Goal: Complete application form: Complete application form

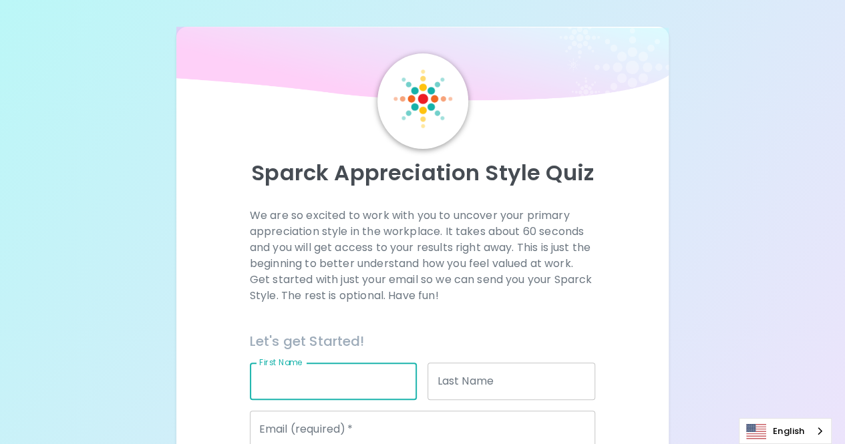
click at [315, 381] on input "First Name" at bounding box center [334, 381] width 168 height 37
type input "Danthep"
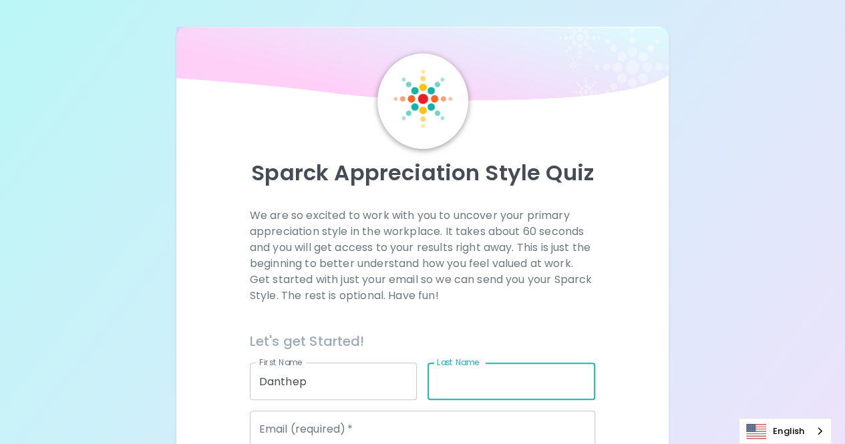
click at [497, 385] on input "Last Name" at bounding box center [512, 381] width 168 height 37
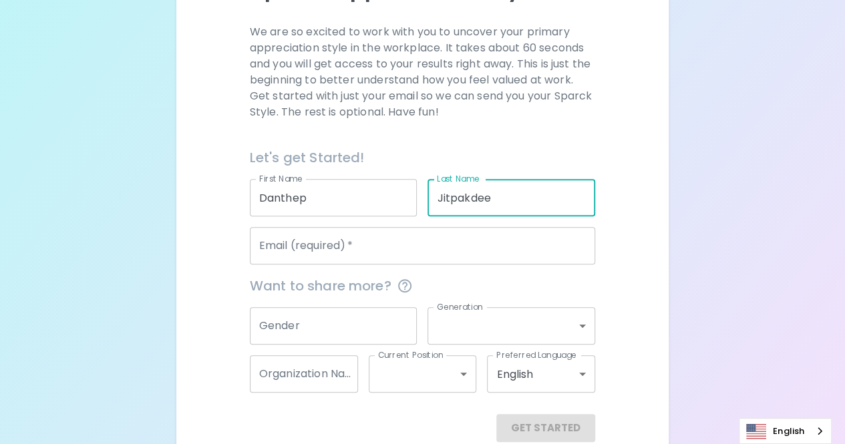
scroll to position [208, 0]
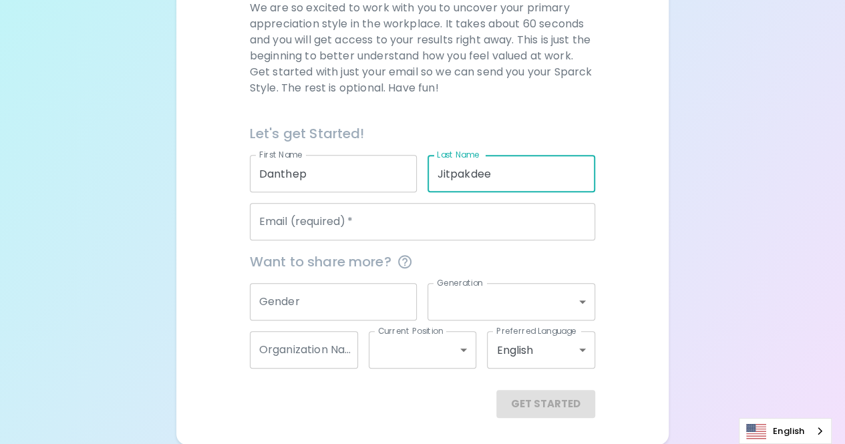
type input "Jitpakdee"
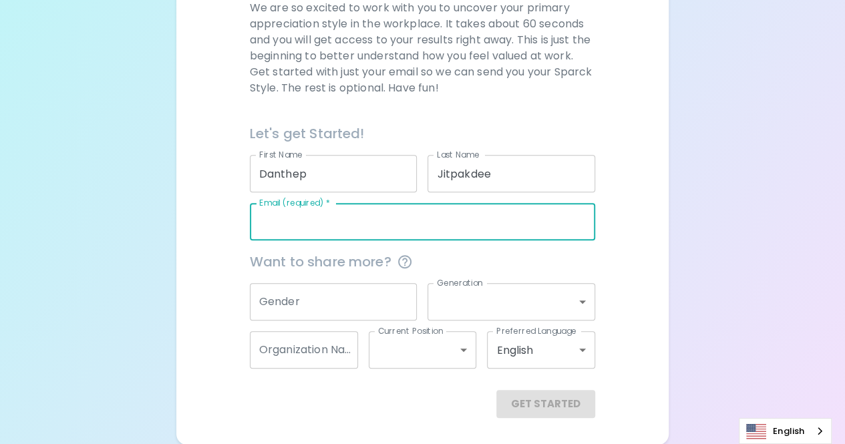
click at [358, 226] on input "Email (required)   *" at bounding box center [422, 221] width 345 height 37
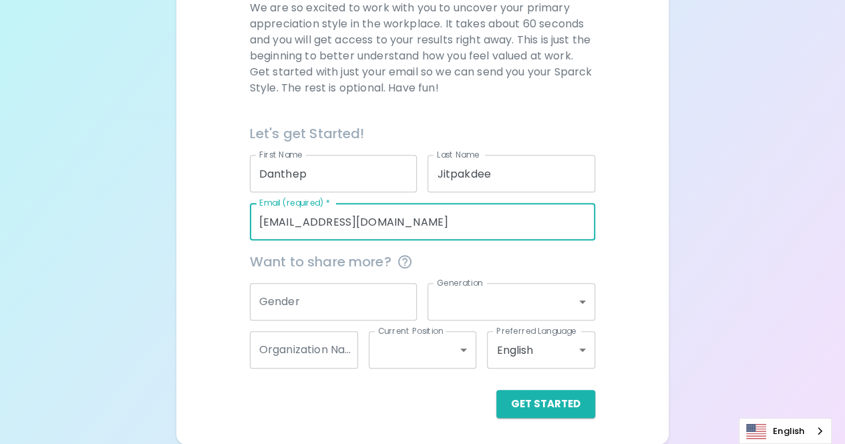
type input "[EMAIL_ADDRESS][DOMAIN_NAME]"
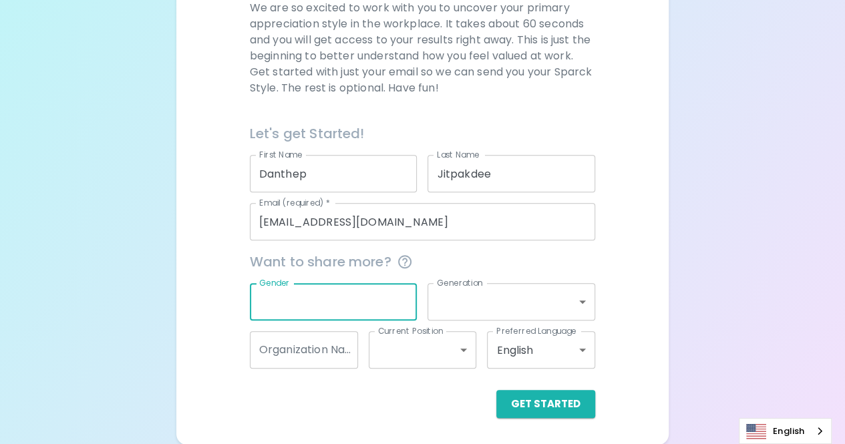
click at [366, 290] on input "Gender" at bounding box center [334, 301] width 168 height 37
type input "Man"
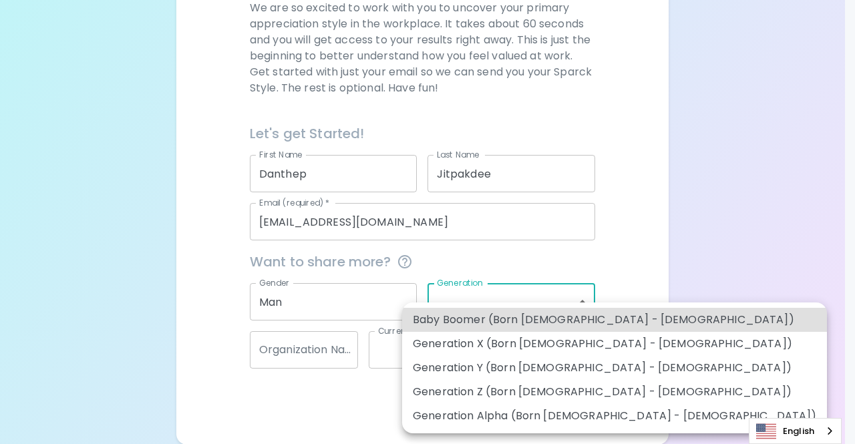
click at [587, 301] on body "Sparck Appreciation Style Quiz We are so excited to work with you to uncover yo…" at bounding box center [427, 118] width 855 height 653
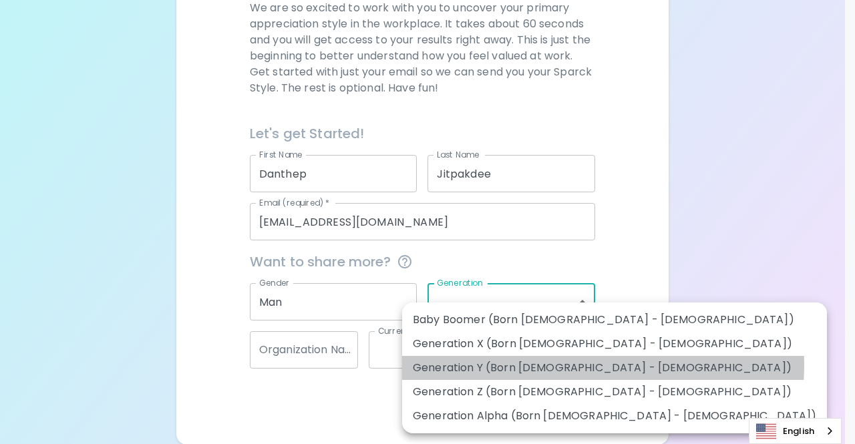
click at [603, 365] on li "Generation Y (Born [DEMOGRAPHIC_DATA] - [DEMOGRAPHIC_DATA])" at bounding box center [614, 368] width 425 height 24
type input "generation_y"
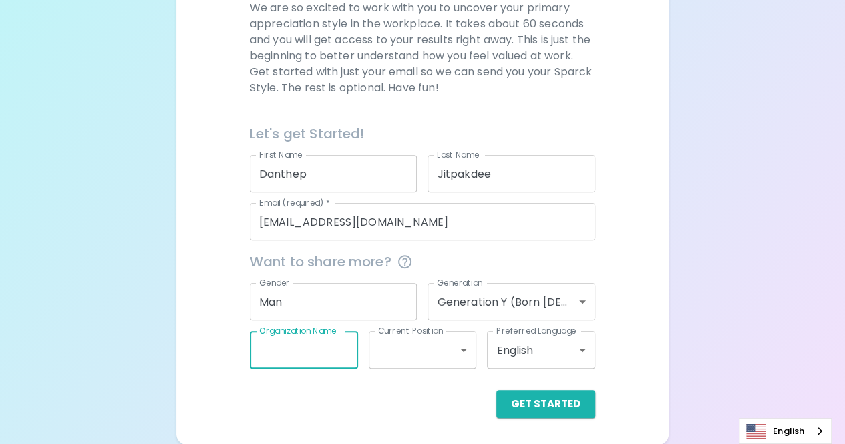
click at [300, 345] on input "Organization Name" at bounding box center [304, 349] width 108 height 37
type input "FOF ME Drive"
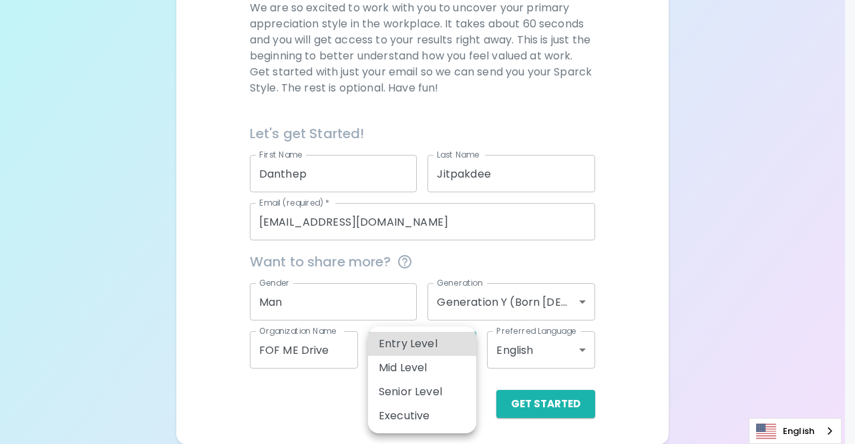
click at [467, 351] on body "Sparck Appreciation Style Quiz We are so excited to work with you to uncover yo…" at bounding box center [427, 118] width 855 height 653
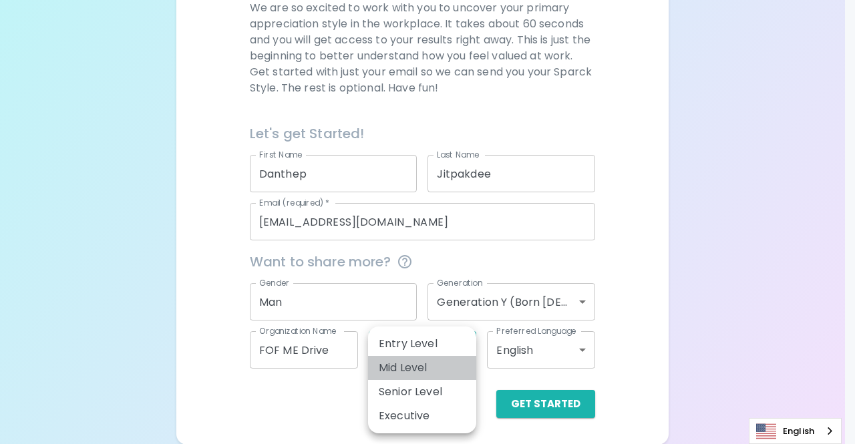
click at [430, 368] on li "Mid Level" at bounding box center [422, 368] width 108 height 24
type input "mid_level"
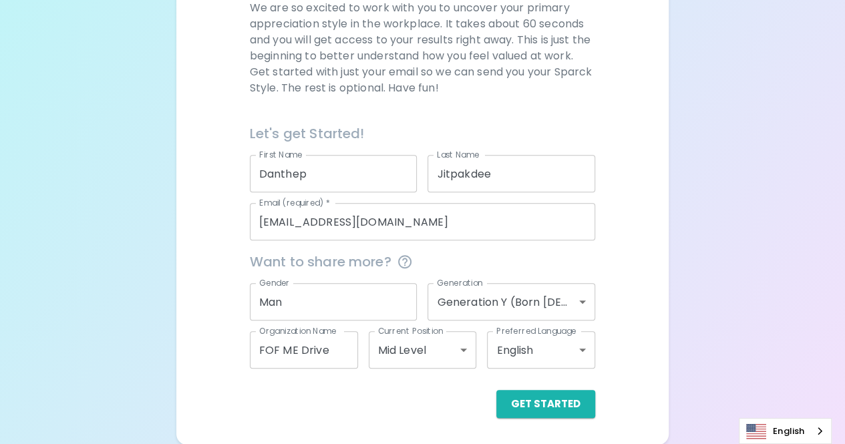
click at [652, 322] on div "We are so excited to work with you to uncover your primary appreciation style i…" at bounding box center [422, 209] width 461 height 418
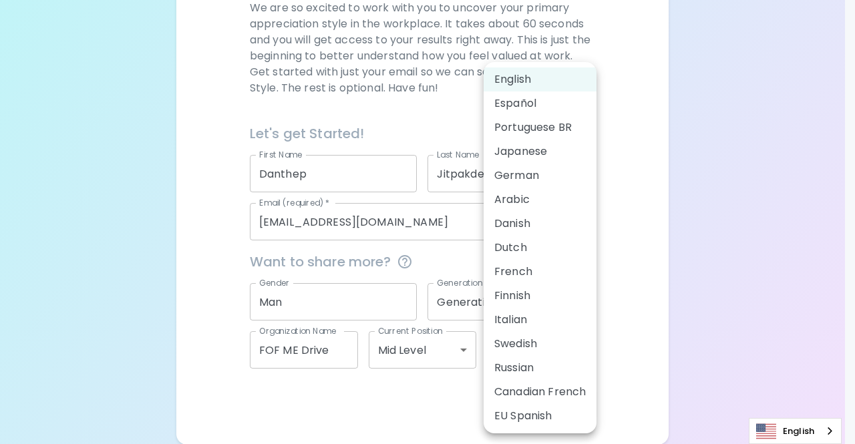
click at [580, 351] on body "Sparck Appreciation Style Quiz We are so excited to work with you to uncover yo…" at bounding box center [427, 118] width 855 height 653
click at [569, 80] on li "English" at bounding box center [540, 79] width 113 height 24
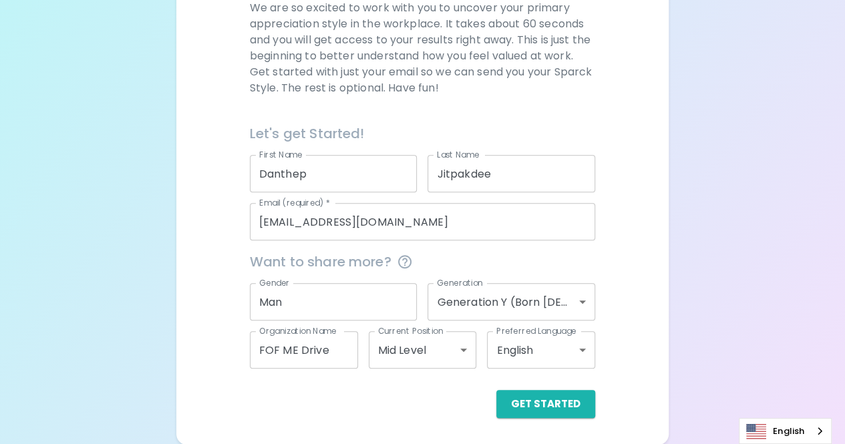
click at [662, 317] on div "Sparck Appreciation Style Quiz We are so excited to work with you to uncover yo…" at bounding box center [422, 132] width 493 height 626
click at [563, 407] on button "Get Started" at bounding box center [545, 404] width 99 height 28
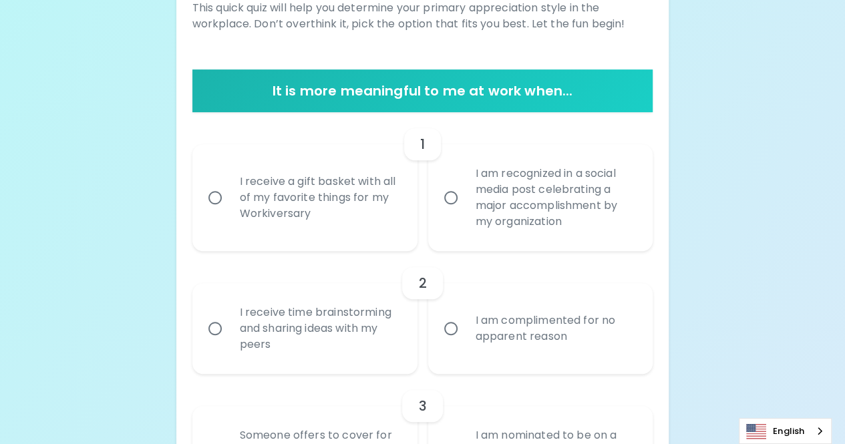
click at [557, 204] on div "I am recognized in a social media post celebrating a major accomplishment by my…" at bounding box center [555, 198] width 181 height 96
click at [465, 204] on input "I am recognized in a social media post celebrating a major accomplishment by my…" at bounding box center [451, 198] width 28 height 28
radio input "true"
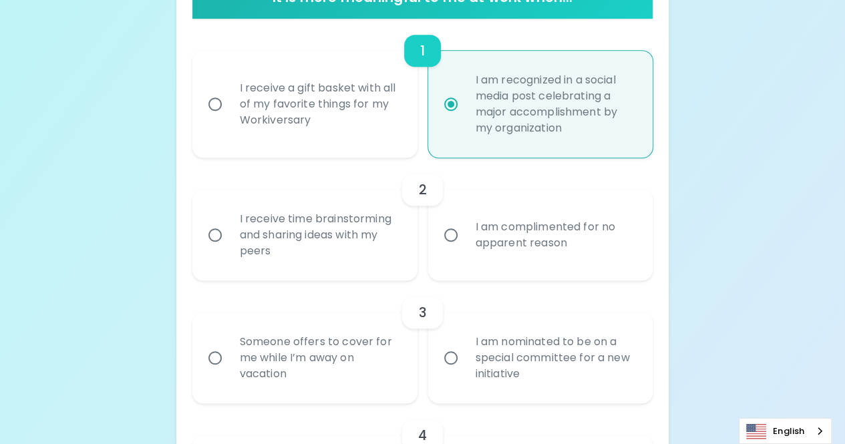
scroll to position [315, 0]
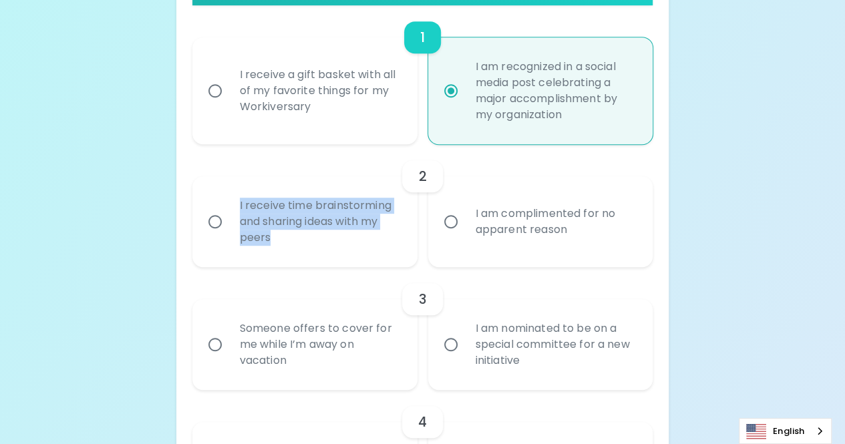
drag, startPoint x: 279, startPoint y: 247, endPoint x: 236, endPoint y: 204, distance: 60.5
click at [236, 204] on div "I receive time brainstorming and sharing ideas with my peers" at bounding box center [319, 222] width 181 height 80
copy div "I receive time brainstorming and sharing ideas with my peers"
click at [214, 220] on input "I receive time brainstorming and sharing ideas with my peers" at bounding box center [215, 222] width 28 height 28
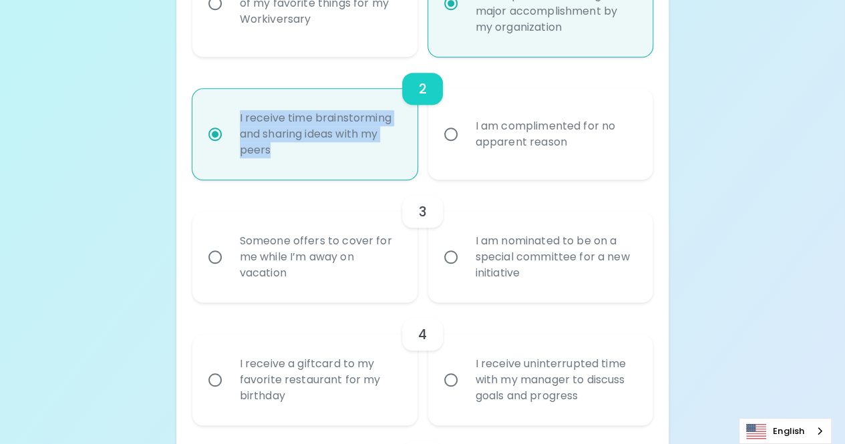
scroll to position [422, 0]
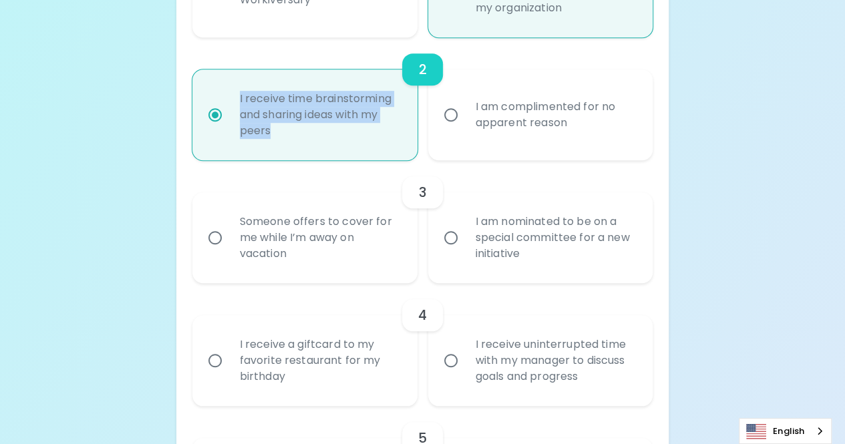
radio input "true"
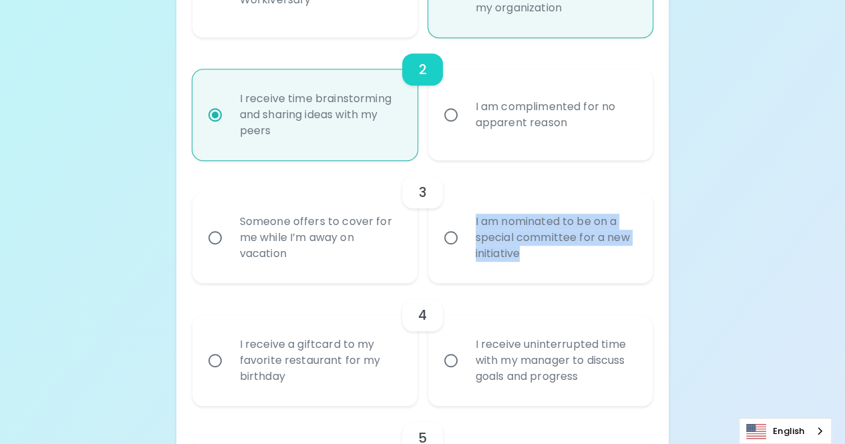
drag, startPoint x: 530, startPoint y: 257, endPoint x: 470, endPoint y: 221, distance: 69.8
click at [470, 221] on div "I am nominated to be on a special committee for a new initiative" at bounding box center [555, 238] width 181 height 80
copy div "I am nominated to be on a special committee for a new initiative"
click at [450, 232] on input "I am nominated to be on a special committee for a new initiative" at bounding box center [451, 238] width 28 height 28
radio input "false"
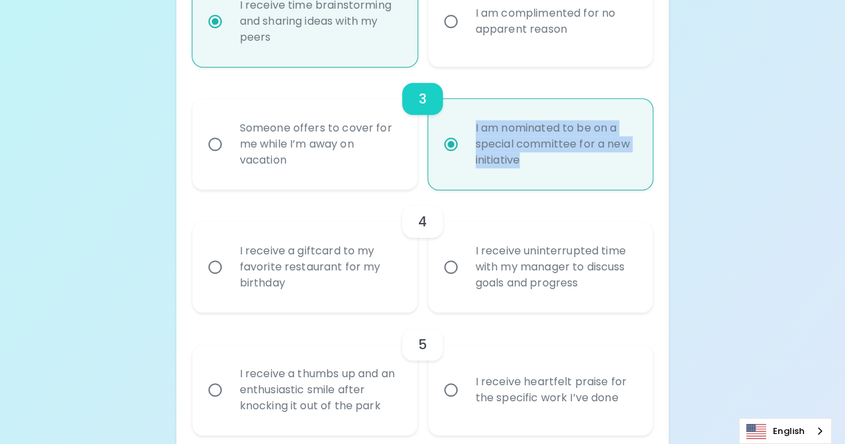
scroll to position [528, 0]
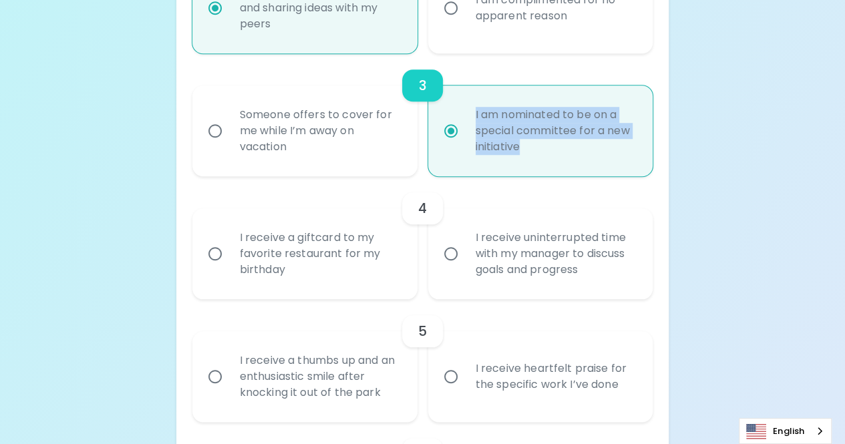
radio input "true"
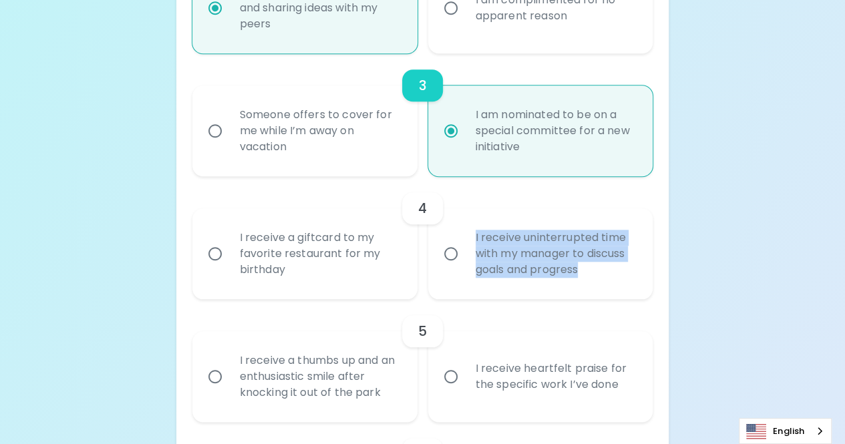
drag, startPoint x: 591, startPoint y: 269, endPoint x: 475, endPoint y: 239, distance: 120.1
click at [475, 239] on div "I receive uninterrupted time with my manager to discuss goals and progress" at bounding box center [555, 254] width 181 height 80
copy div "I receive uninterrupted time with my manager to discuss goals and progress"
click at [450, 253] on input "I receive uninterrupted time with my manager to discuss goals and progress" at bounding box center [451, 254] width 28 height 28
radio input "false"
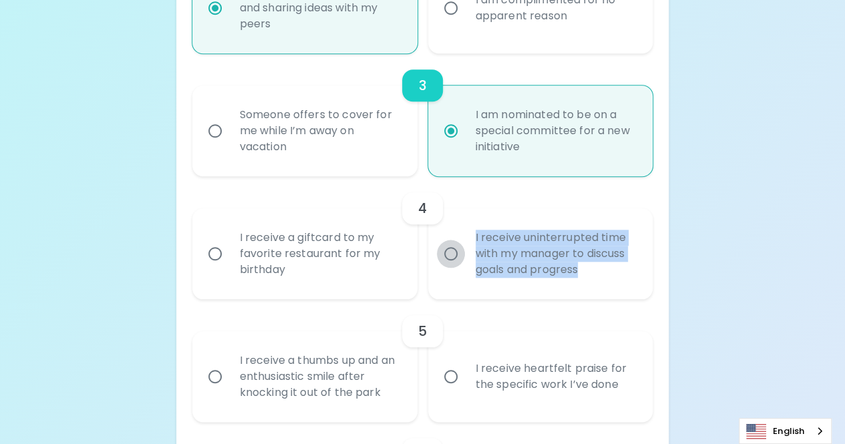
radio input "false"
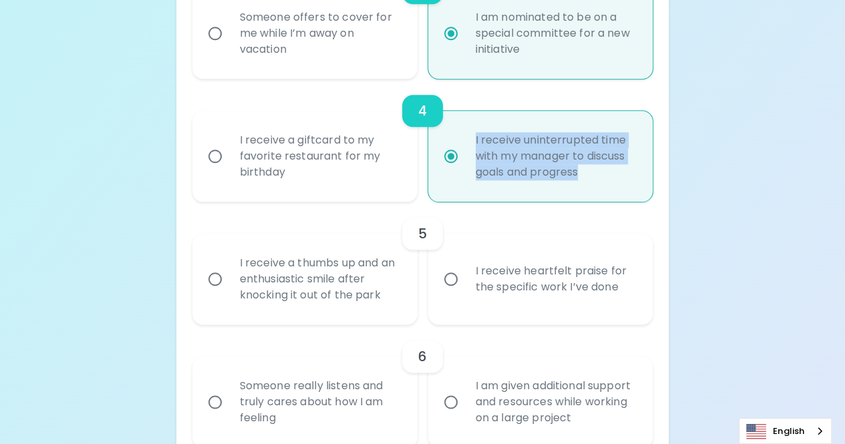
scroll to position [635, 0]
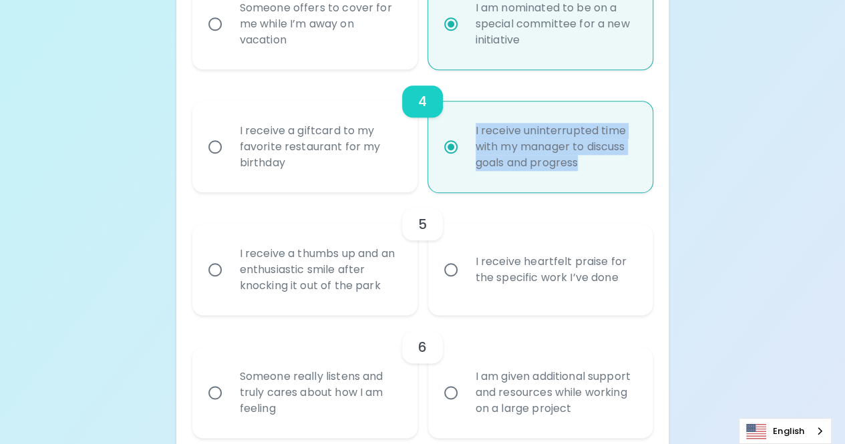
radio input "true"
click at [213, 147] on input "I receive a giftcard to my favorite restaurant for my birthday" at bounding box center [215, 147] width 28 height 28
radio input "false"
radio input "true"
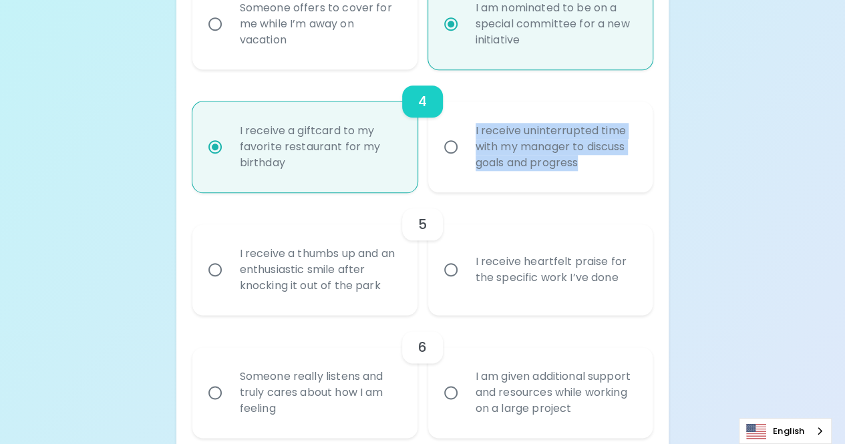
radio input "true"
click at [453, 146] on input "I receive uninterrupted time with my manager to discuss goals and progress" at bounding box center [451, 147] width 28 height 28
radio input "false"
radio input "true"
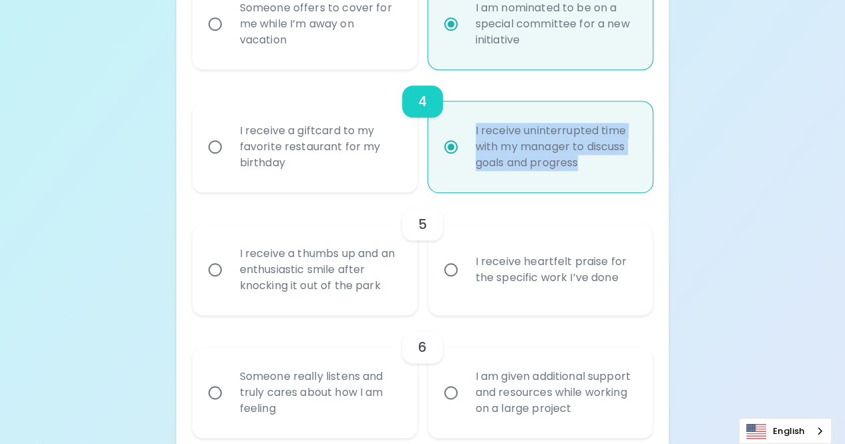
radio input "true"
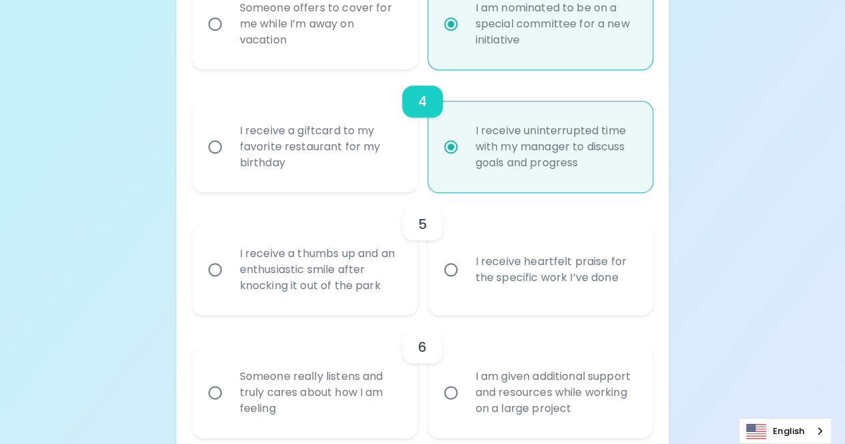
click at [353, 269] on div "I receive a thumbs up and an enthusiastic smile after knocking it out of the pa…" at bounding box center [319, 270] width 181 height 80
click at [229, 269] on input "I receive a thumbs up and an enthusiastic smile after knocking it out of the pa…" at bounding box center [215, 270] width 28 height 28
radio input "false"
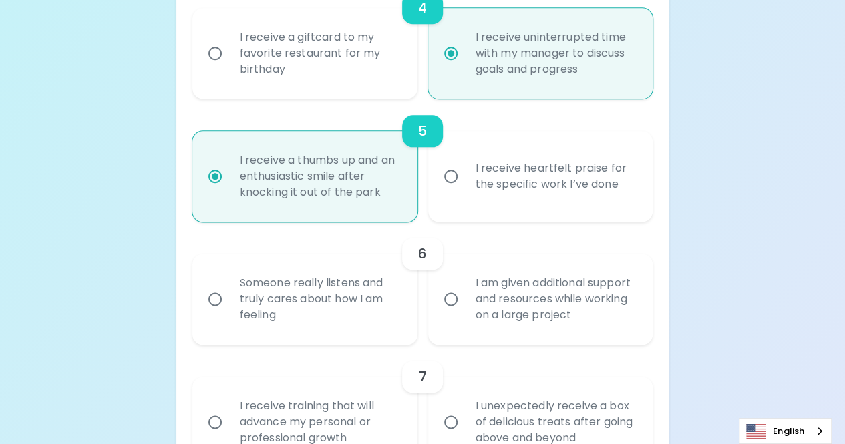
scroll to position [742, 0]
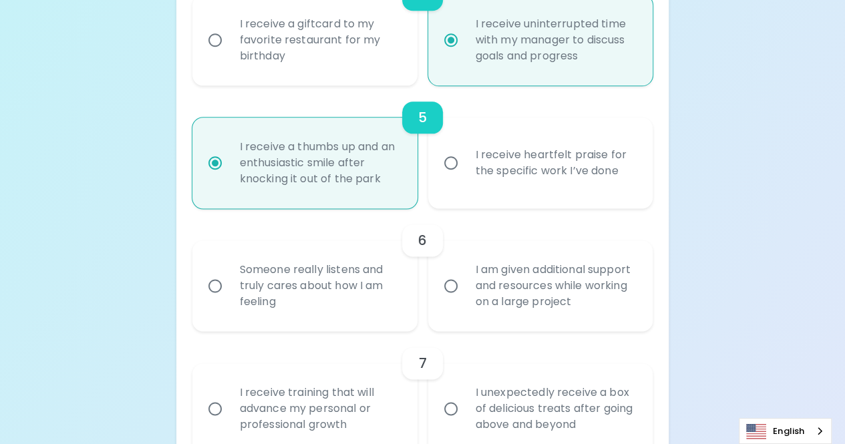
radio input "true"
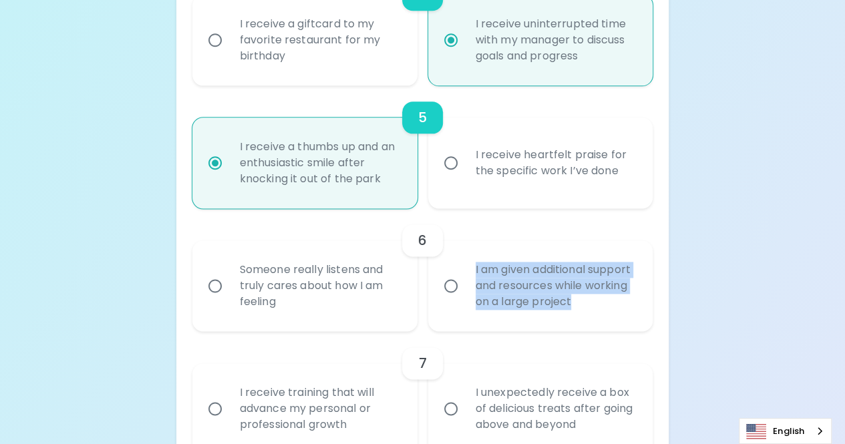
drag, startPoint x: 625, startPoint y: 301, endPoint x: 476, endPoint y: 273, distance: 151.1
click at [476, 273] on div "I am given additional support and resources while working on a large project" at bounding box center [555, 286] width 181 height 80
copy div "I am given additional support and resources while working on a large project"
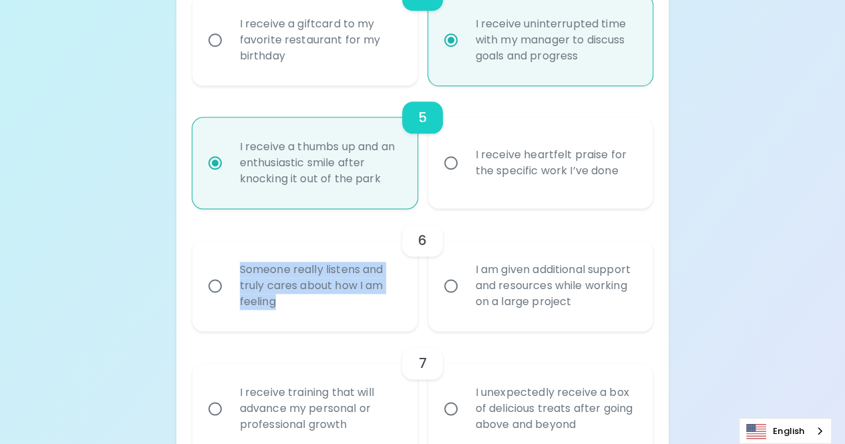
drag, startPoint x: 282, startPoint y: 296, endPoint x: 238, endPoint y: 265, distance: 53.7
click at [238, 265] on div "Someone really listens and truly cares about how I am feeling" at bounding box center [319, 286] width 181 height 80
copy div "Someone really listens and truly cares about how I am feeling"
click at [454, 287] on input "I am given additional support and resources while working on a large project" at bounding box center [451, 286] width 28 height 28
radio input "false"
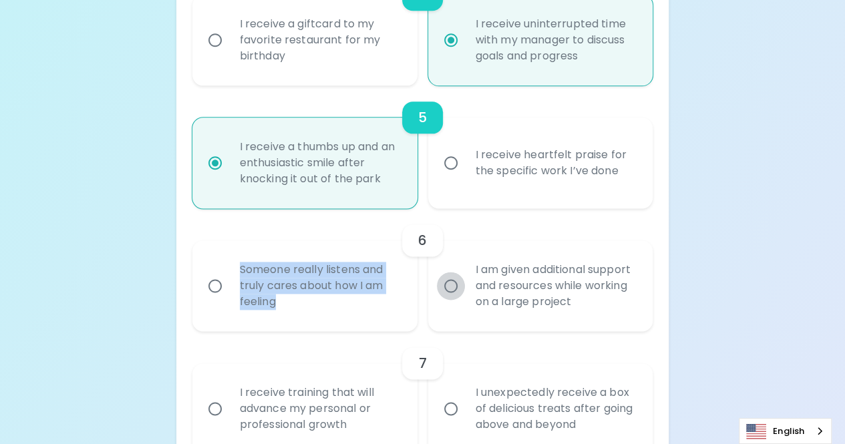
radio input "false"
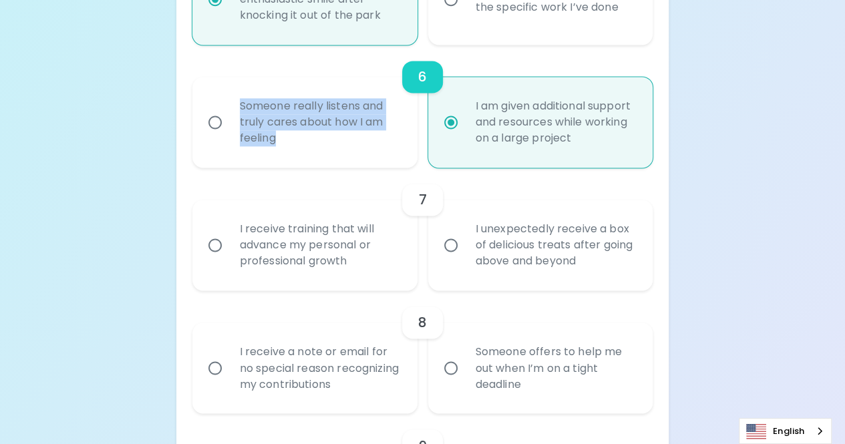
scroll to position [911, 0]
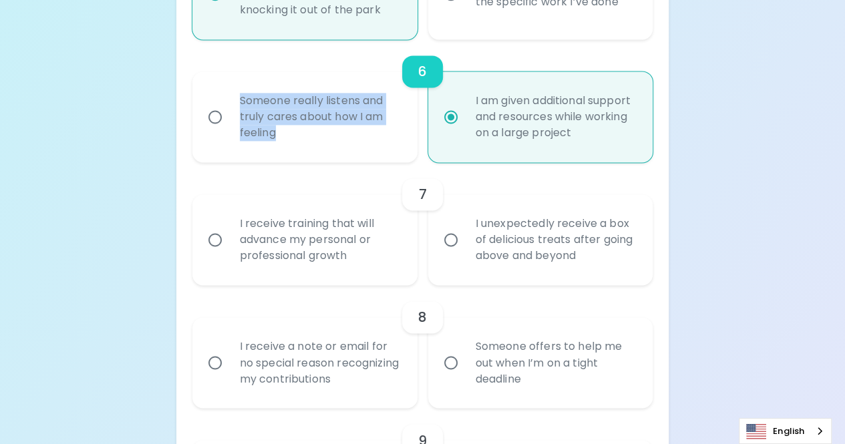
radio input "true"
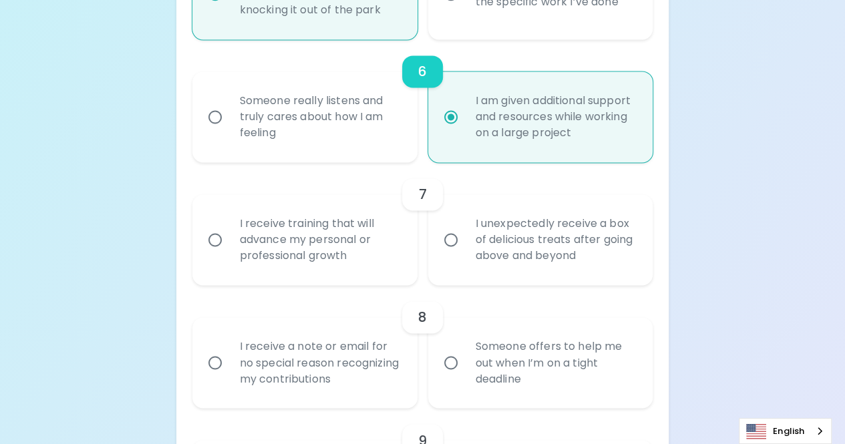
click at [309, 257] on div "I receive training that will advance my personal or professional growth" at bounding box center [319, 240] width 181 height 80
click at [229, 254] on input "I receive training that will advance my personal or professional growth" at bounding box center [215, 240] width 28 height 28
radio input "false"
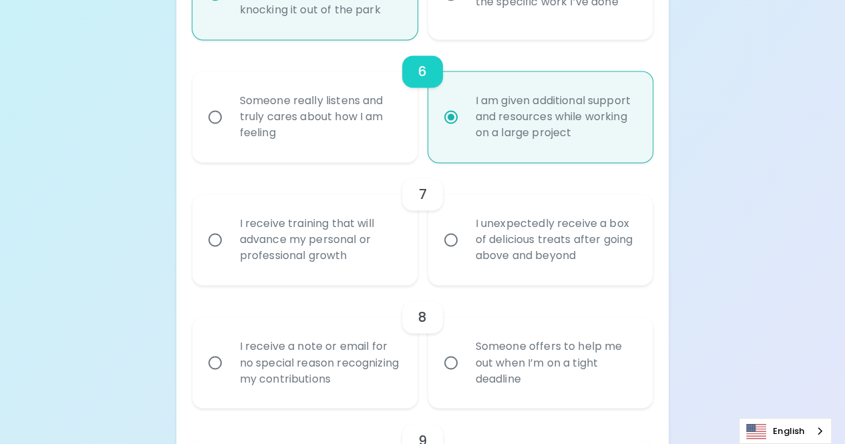
radio input "false"
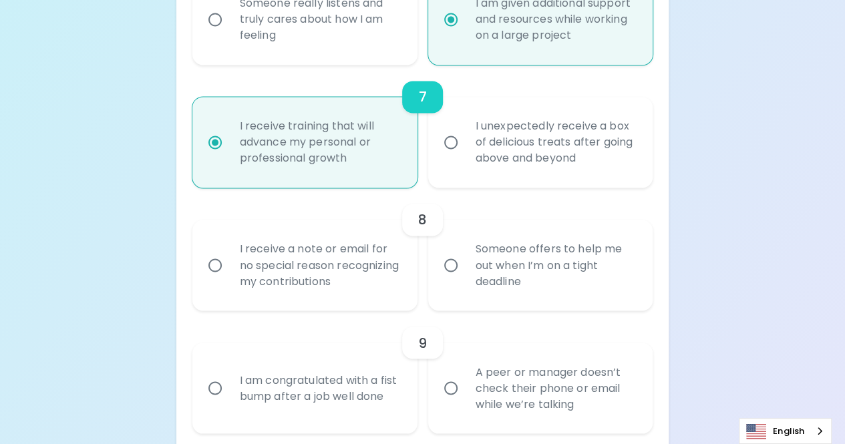
scroll to position [1018, 0]
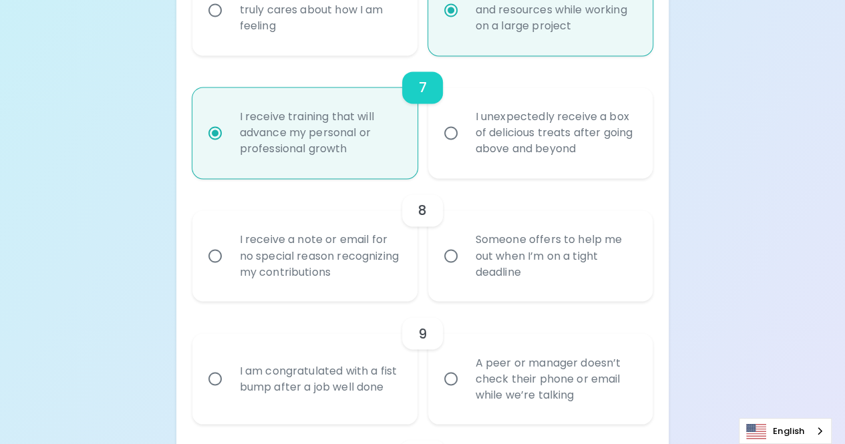
radio input "true"
click at [214, 255] on input "I receive a note or email for no special reason recognizing my contributions" at bounding box center [215, 256] width 28 height 28
radio input "false"
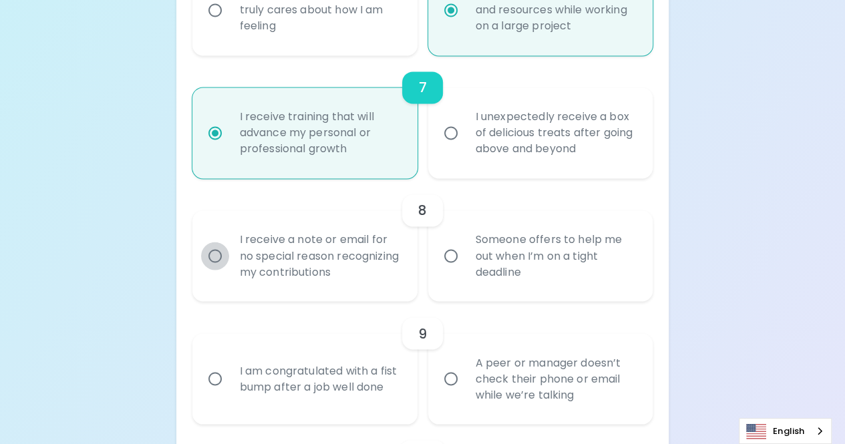
radio input "false"
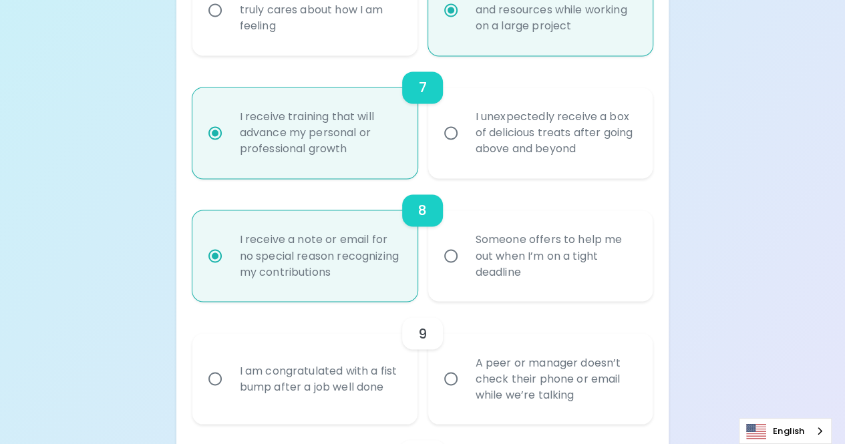
scroll to position [1125, 0]
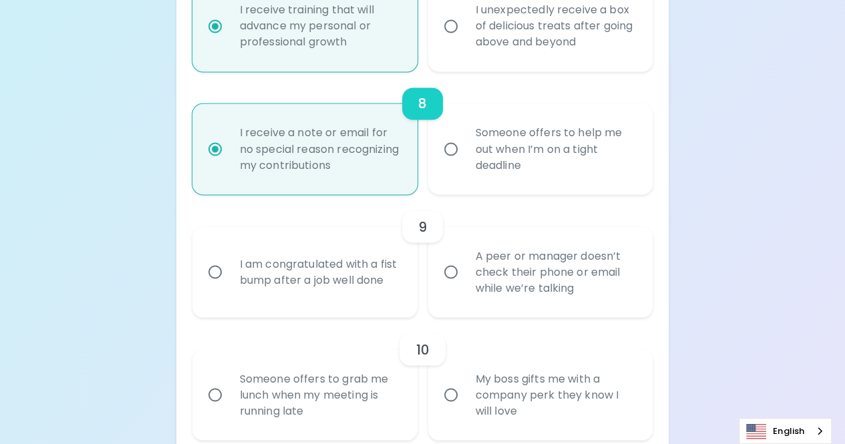
radio input "true"
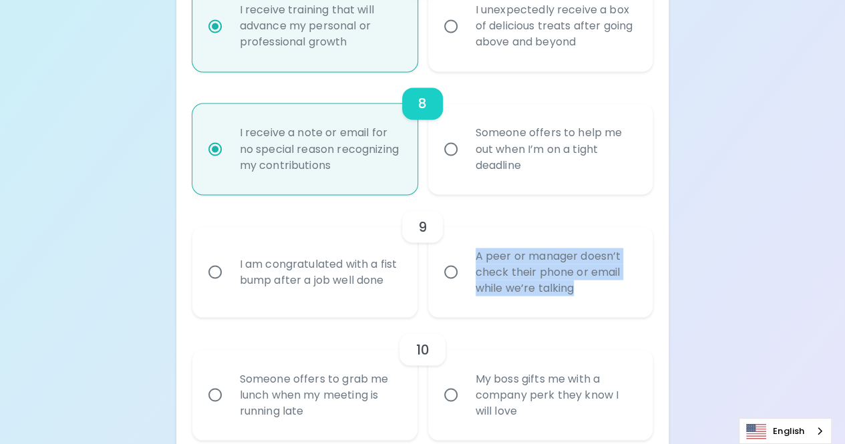
drag, startPoint x: 579, startPoint y: 288, endPoint x: 477, endPoint y: 257, distance: 106.7
click at [477, 257] on div "A peer or manager doesn’t check their phone or email while we’re talking" at bounding box center [555, 272] width 181 height 80
copy div "A peer or manager doesn’t check their phone or email while we’re talking"
click at [217, 270] on input "I am congratulated with a fist bump after a job well done" at bounding box center [215, 272] width 28 height 28
radio input "false"
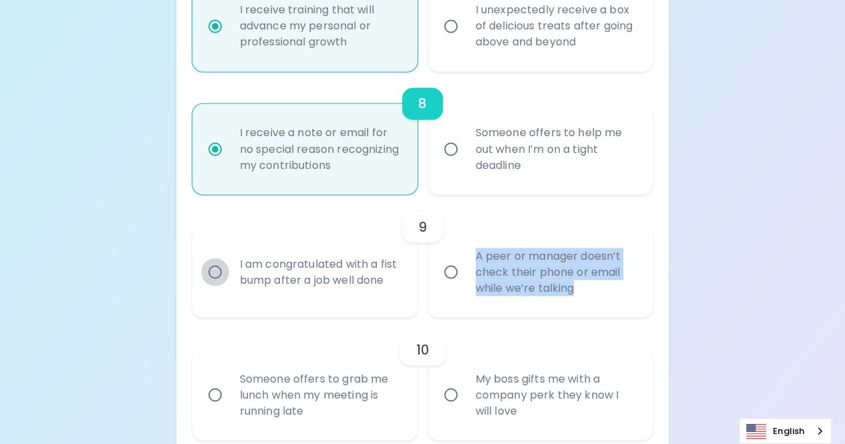
radio input "false"
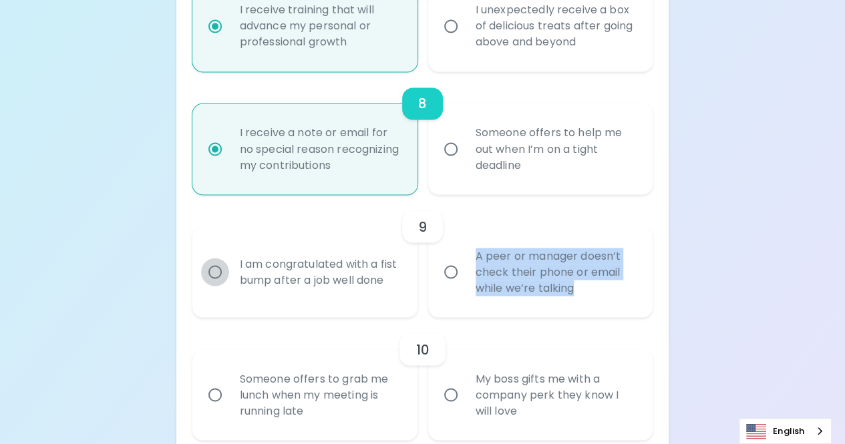
radio input "false"
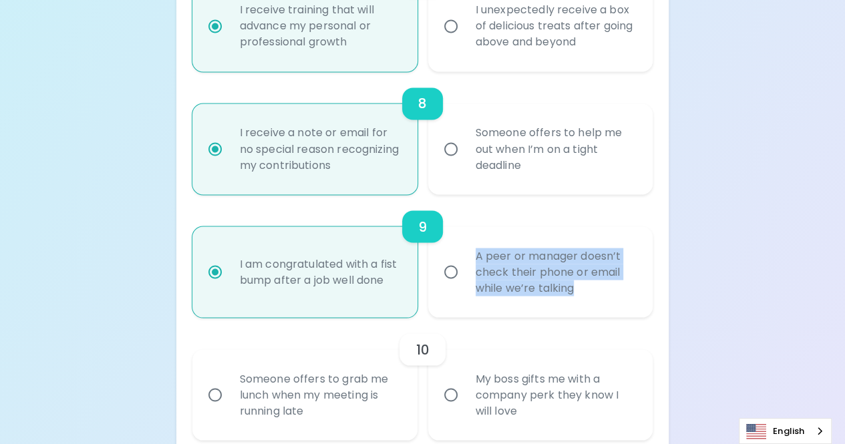
scroll to position [1232, 0]
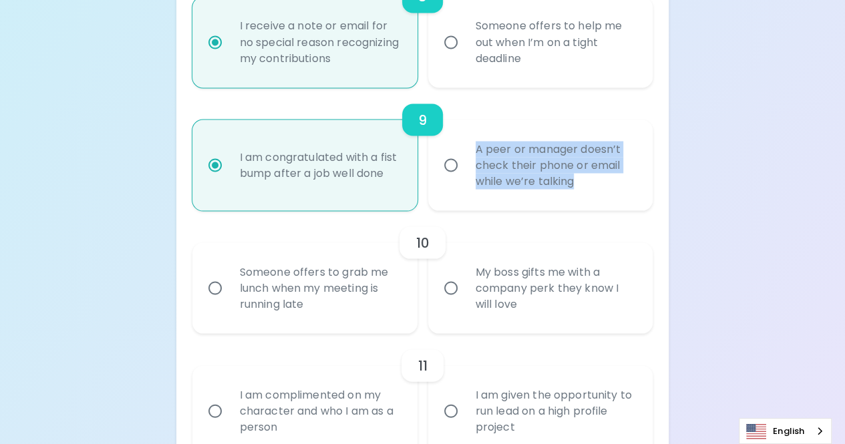
radio input "true"
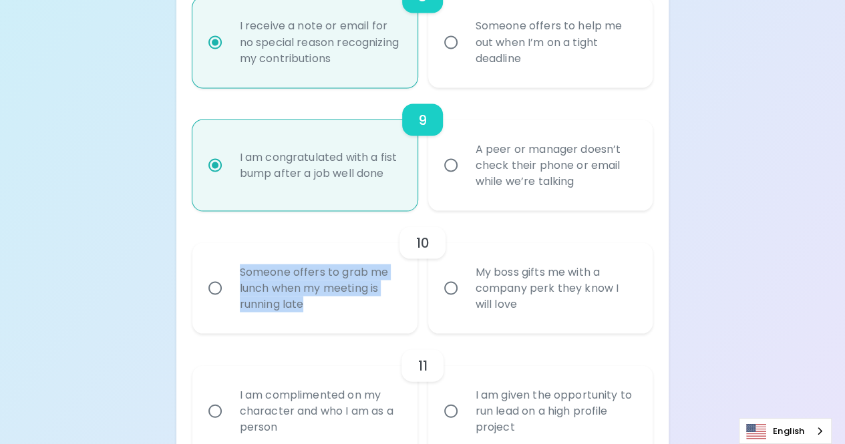
drag, startPoint x: 315, startPoint y: 307, endPoint x: 237, endPoint y: 267, distance: 88.4
click at [237, 267] on div "Someone offers to grab me lunch when my meeting is running late" at bounding box center [319, 288] width 181 height 80
copy div "Someone offers to grab me lunch when my meeting is running late"
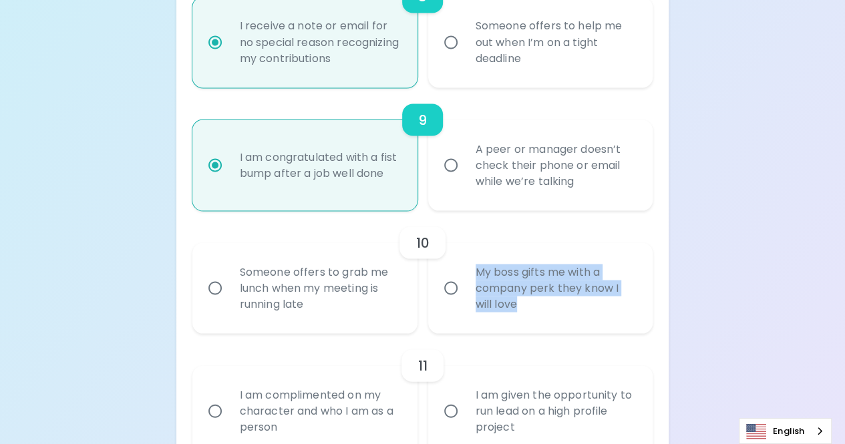
drag, startPoint x: 530, startPoint y: 303, endPoint x: 477, endPoint y: 275, distance: 60.1
click at [477, 275] on div "My boss gifts me with a company perk they know I will love" at bounding box center [555, 288] width 181 height 80
copy div "My boss gifts me with a company perk they know I will love"
click at [450, 289] on input "My boss gifts me with a company perk they know I will love" at bounding box center [451, 288] width 28 height 28
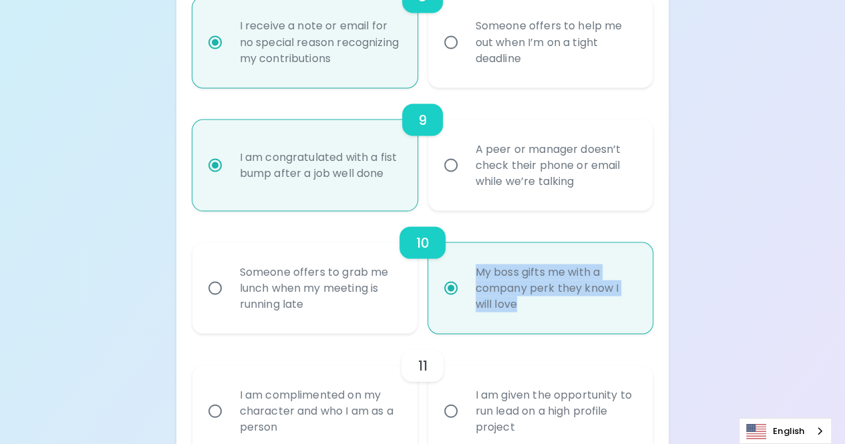
radio input "false"
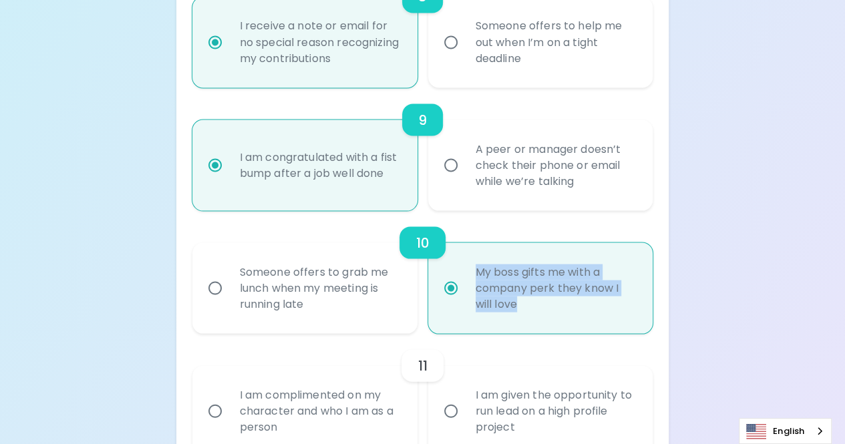
radio input "false"
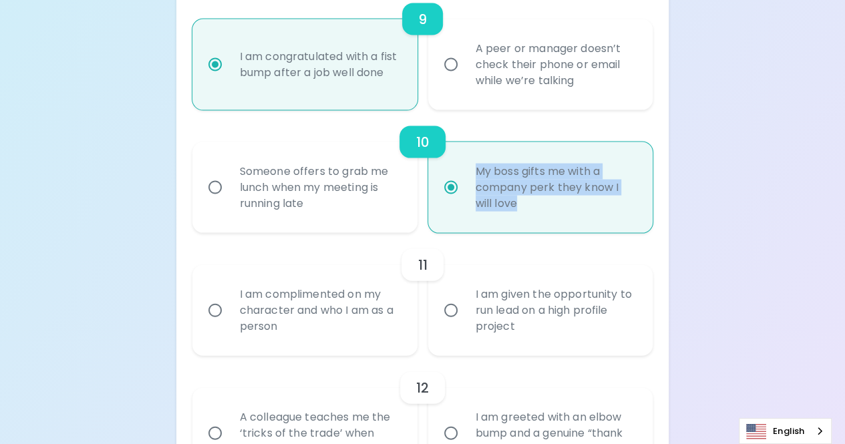
scroll to position [1339, 0]
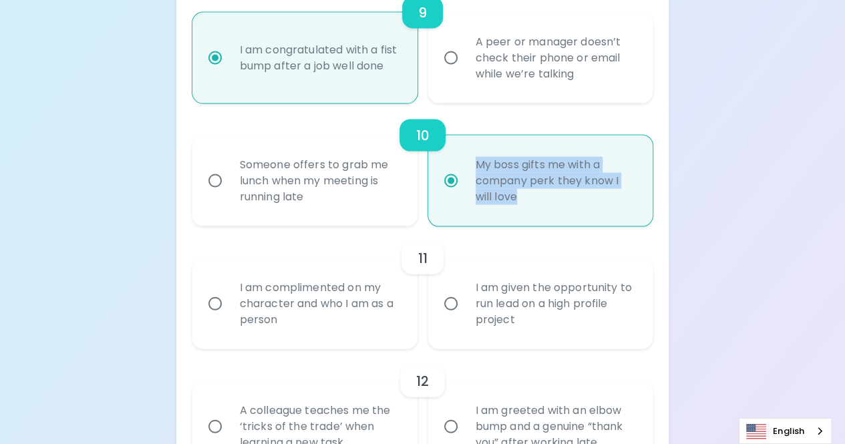
radio input "true"
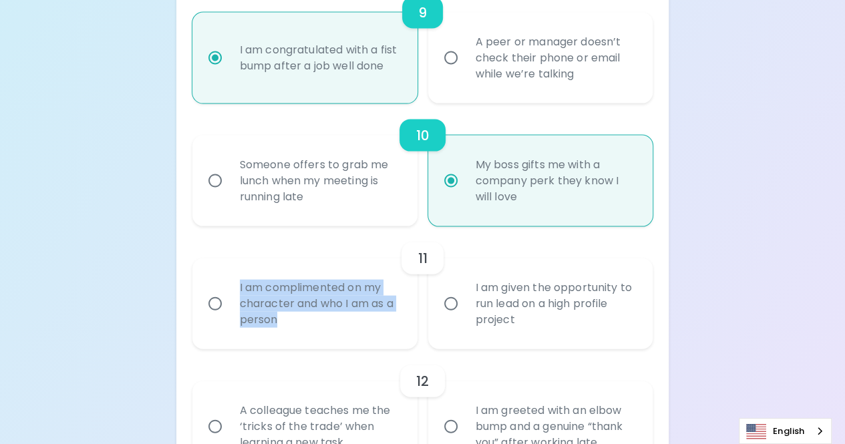
drag, startPoint x: 303, startPoint y: 323, endPoint x: 240, endPoint y: 287, distance: 72.8
click at [240, 287] on div "I am complimented on my character and who I am as a person" at bounding box center [319, 304] width 181 height 80
copy div "I am complimented on my character and who I am as a person"
click at [212, 301] on input "I am complimented on my character and who I am as a person" at bounding box center [215, 304] width 28 height 28
radio input "false"
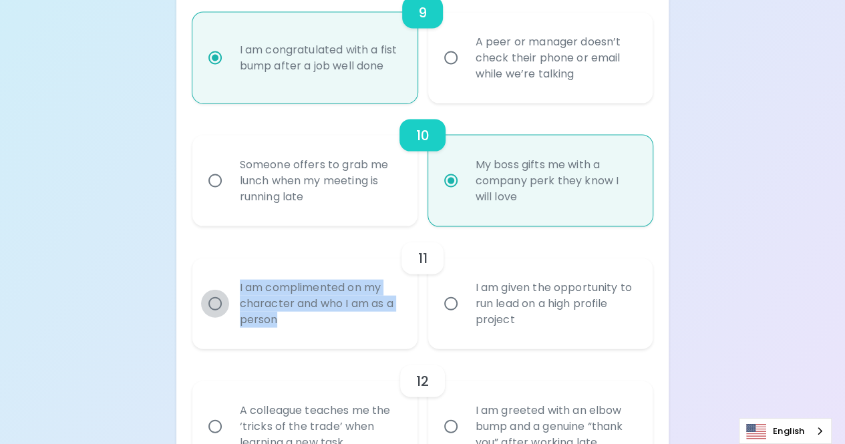
radio input "false"
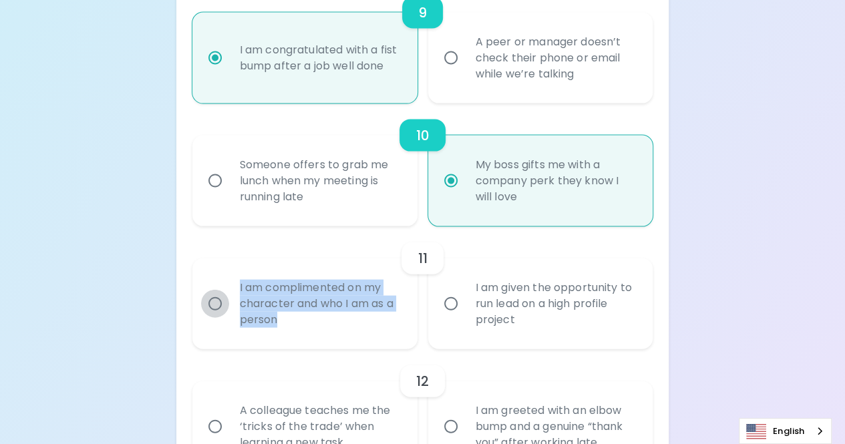
radio input "false"
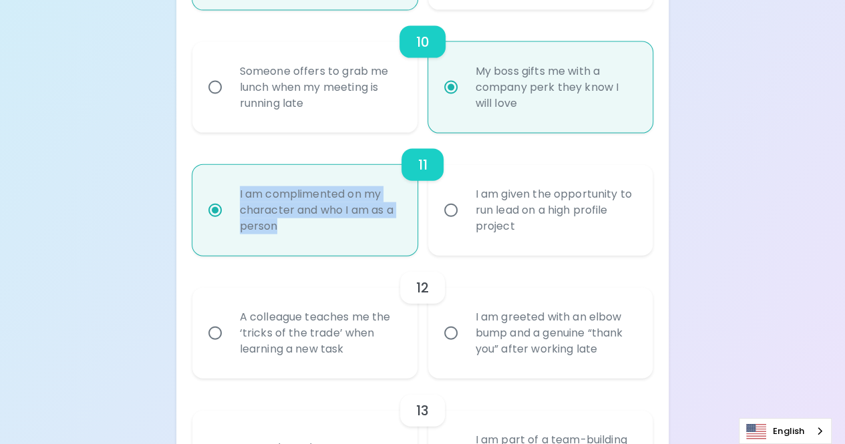
scroll to position [1446, 0]
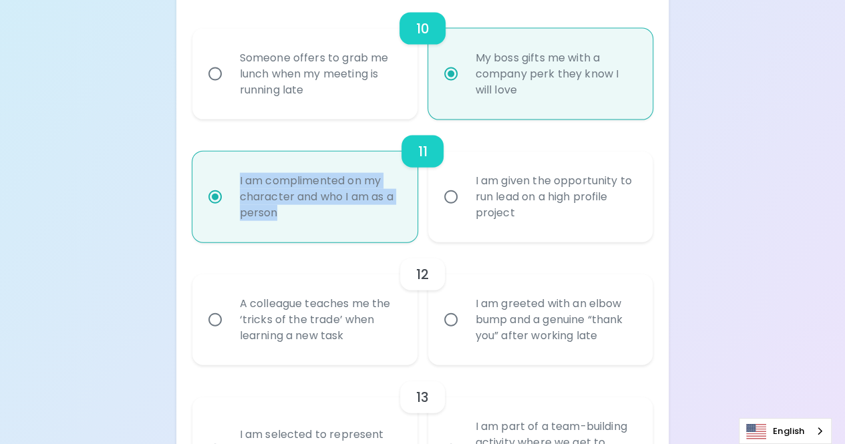
radio input "true"
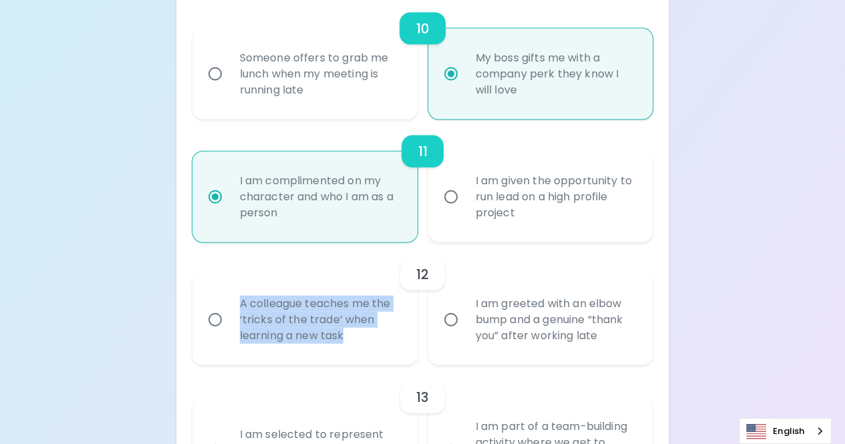
drag, startPoint x: 369, startPoint y: 340, endPoint x: 235, endPoint y: 308, distance: 137.4
click at [235, 308] on div "A colleague teaches me the ‘tricks of the trade’ when learning a new task" at bounding box center [319, 320] width 181 height 80
copy div "A colleague teaches me the ‘tricks of the trade’ when learning a new task"
click at [210, 317] on input "A colleague teaches me the ‘tricks of the trade’ when learning a new task" at bounding box center [215, 320] width 28 height 28
radio input "false"
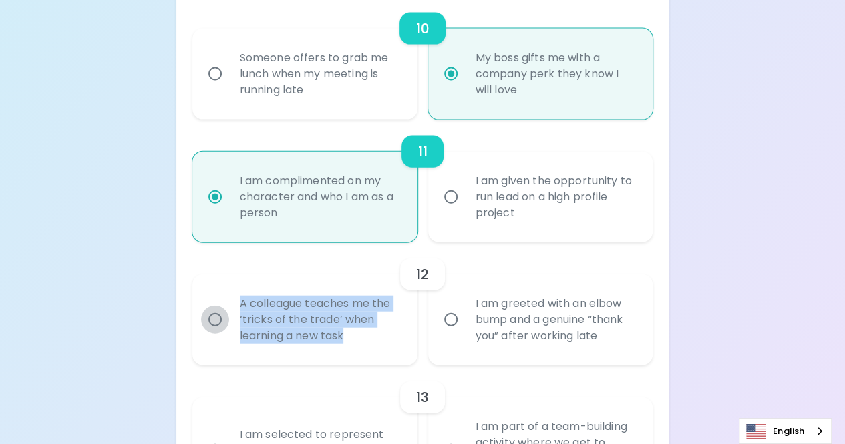
radio input "false"
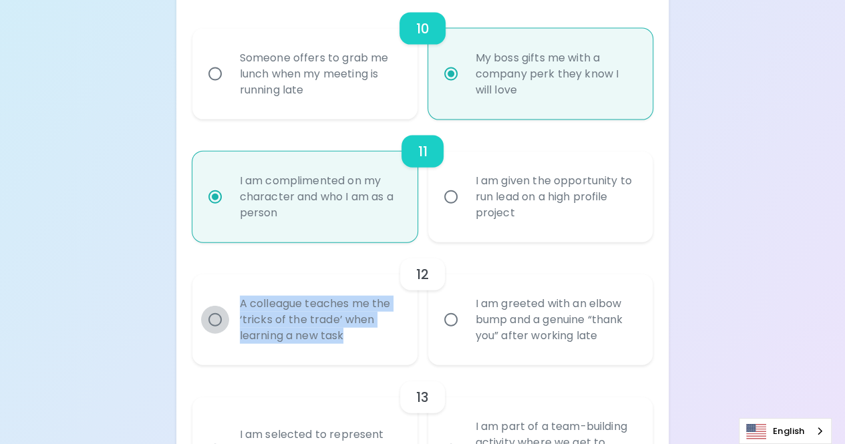
radio input "false"
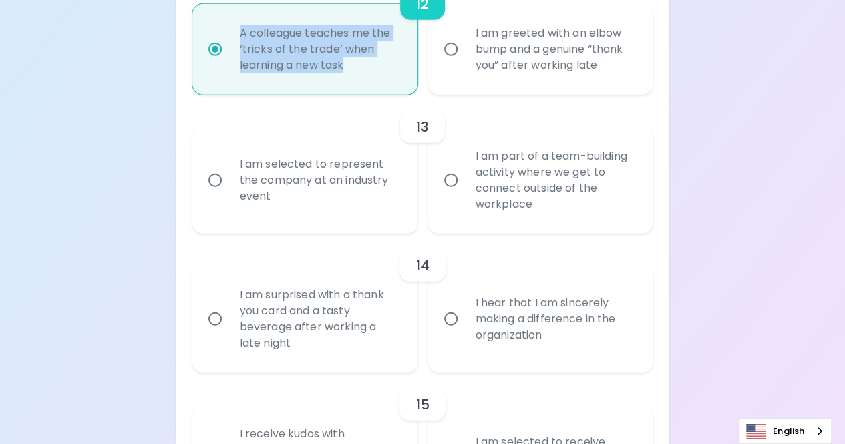
scroll to position [1721, 0]
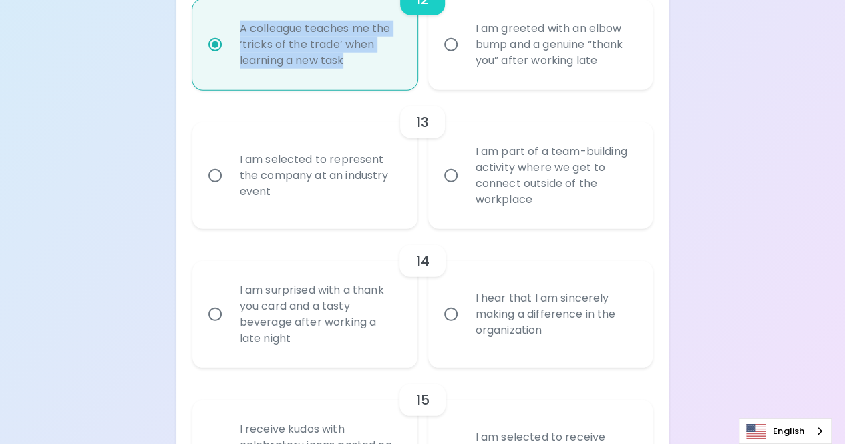
radio input "true"
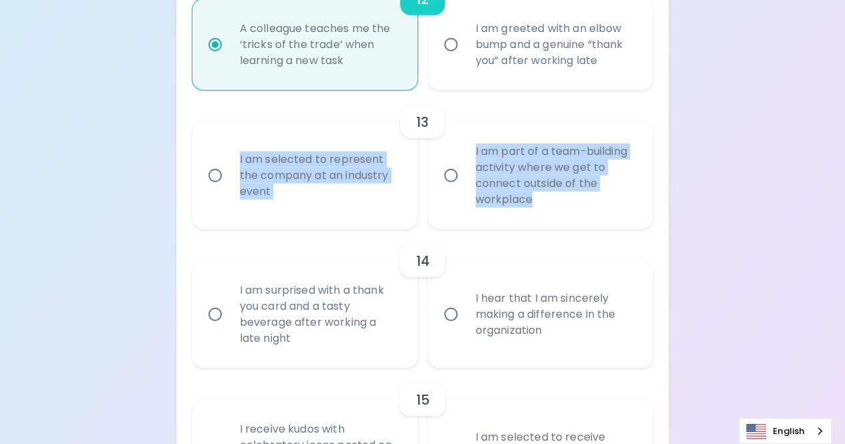
drag, startPoint x: 505, startPoint y: 200, endPoint x: 232, endPoint y: 164, distance: 275.0
click at [232, 164] on div "I am selected to represent the company at an industry event I am part of a team…" at bounding box center [418, 171] width 472 height 118
click at [445, 176] on input "I am part of a team-building activity where we get to connect outside of the wo…" at bounding box center [451, 176] width 28 height 28
radio input "false"
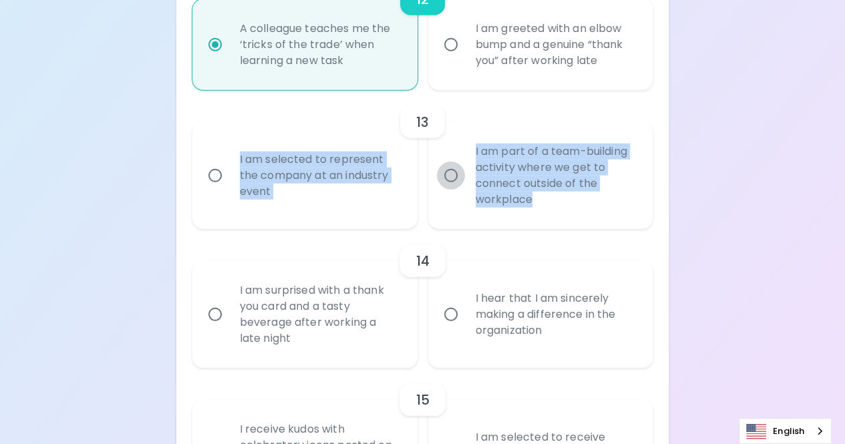
radio input "false"
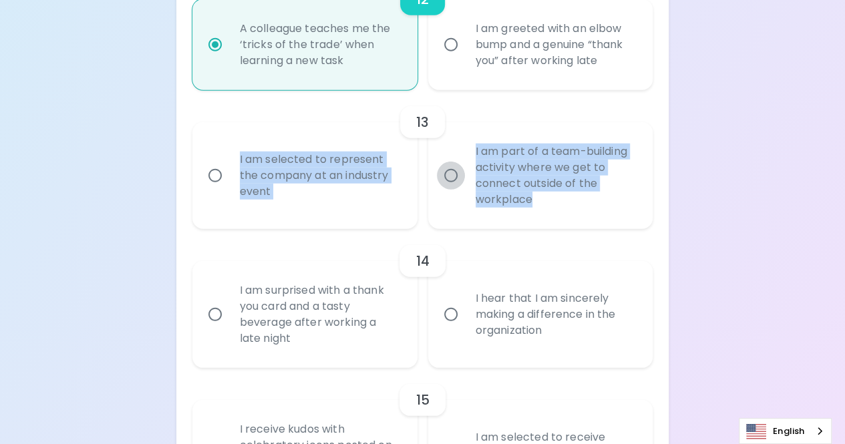
radio input "false"
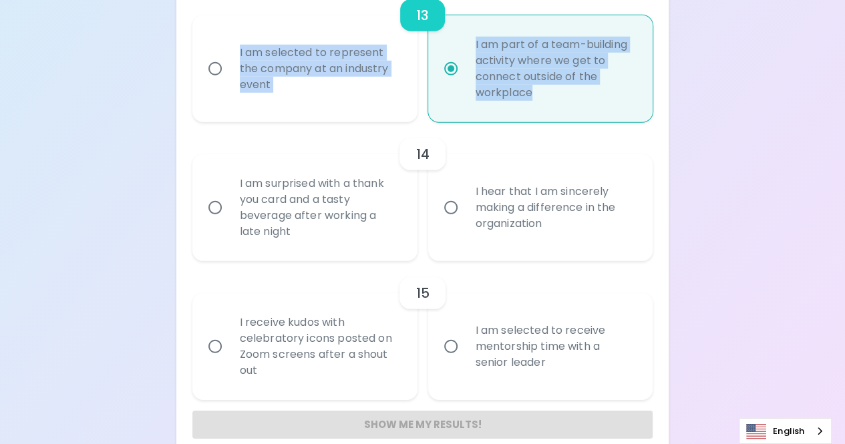
scroll to position [1828, 0]
radio input "true"
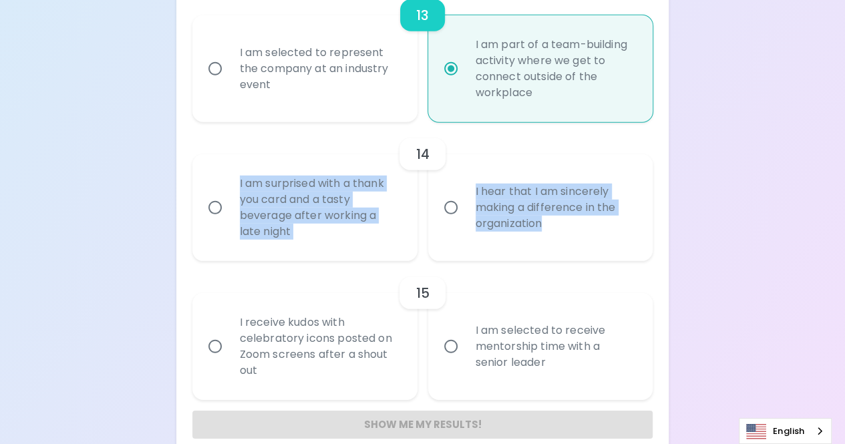
drag, startPoint x: 549, startPoint y: 226, endPoint x: 239, endPoint y: 180, distance: 313.5
click at [239, 180] on div "I am surprised with a thank you card and a tasty beverage after working a late …" at bounding box center [418, 203] width 472 height 118
click at [449, 207] on input "I hear that I am sincerely making a difference in the organization" at bounding box center [451, 208] width 28 height 28
radio input "false"
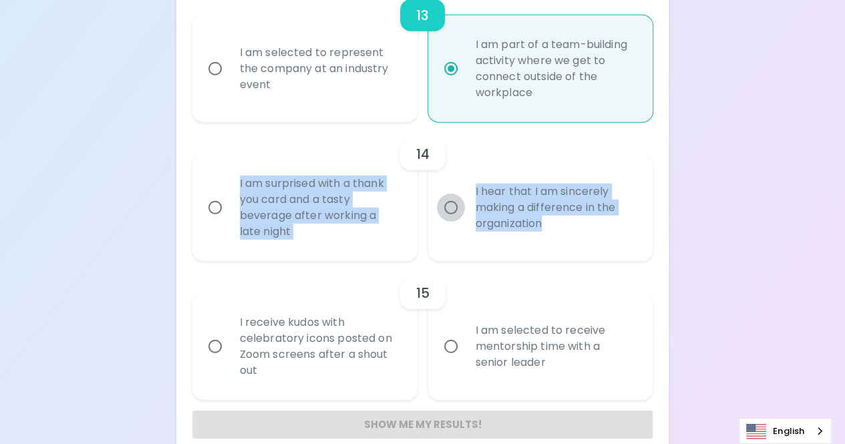
radio input "false"
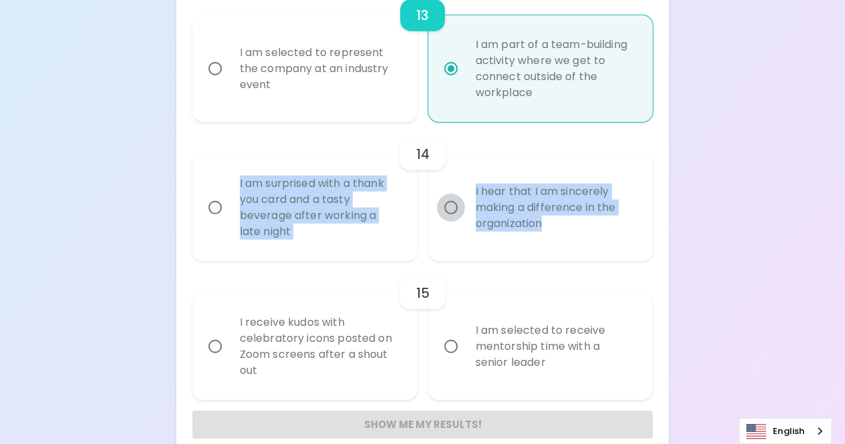
radio input "false"
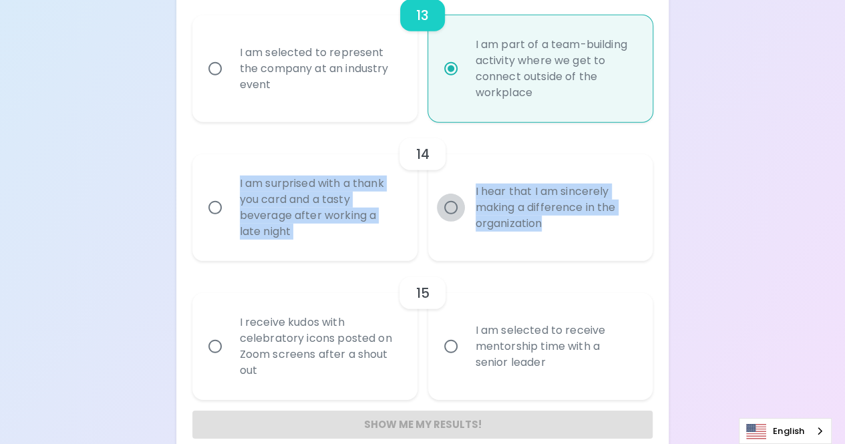
scroll to position [1849, 0]
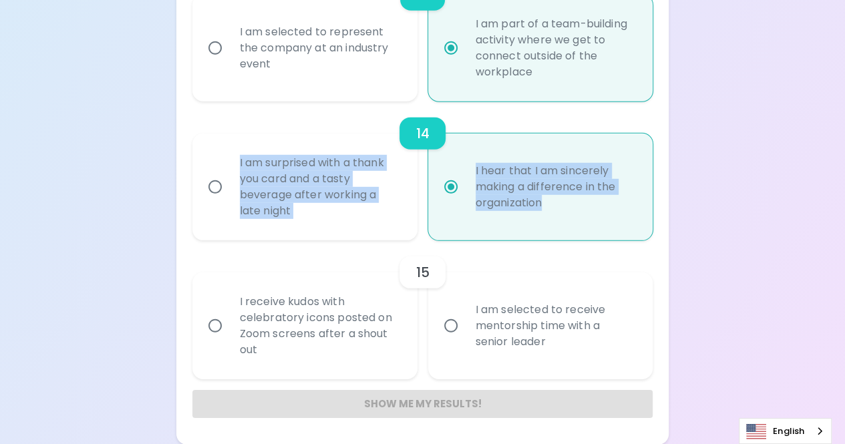
radio input "true"
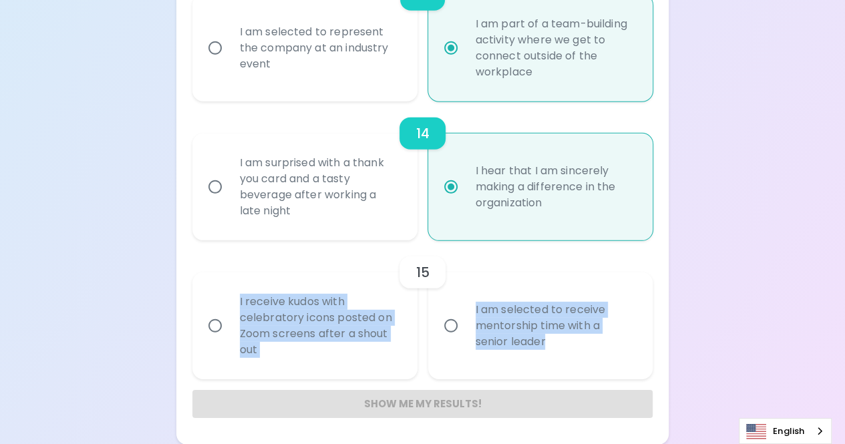
drag, startPoint x: 555, startPoint y: 344, endPoint x: 236, endPoint y: 301, distance: 322.2
click at [236, 301] on div "I receive kudos with celebratory icons posted on Zoom screens after a shout out…" at bounding box center [418, 321] width 472 height 118
click at [216, 324] on input "I receive kudos with celebratory icons posted on Zoom screens after a shout out" at bounding box center [215, 326] width 28 height 28
radio input "false"
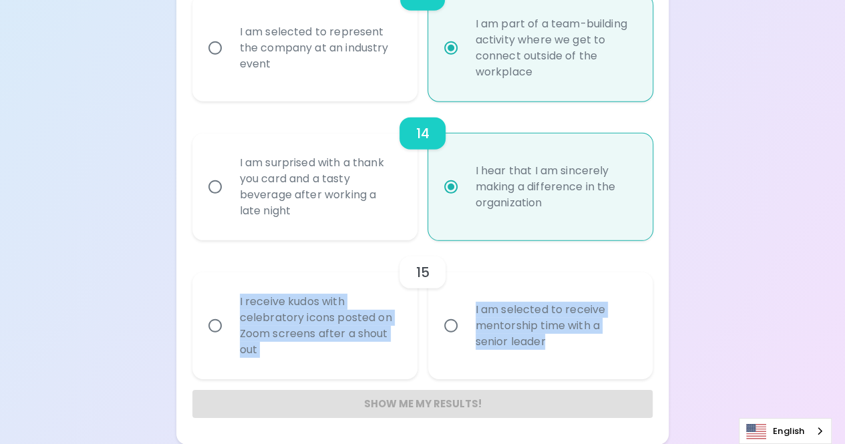
radio input "false"
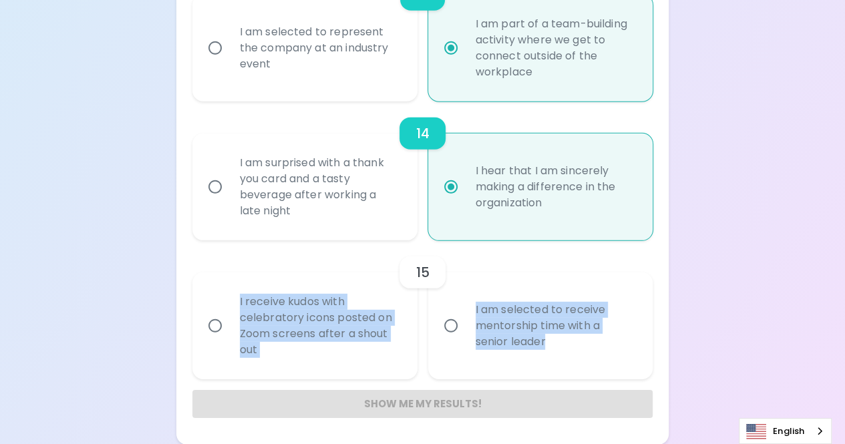
radio input "false"
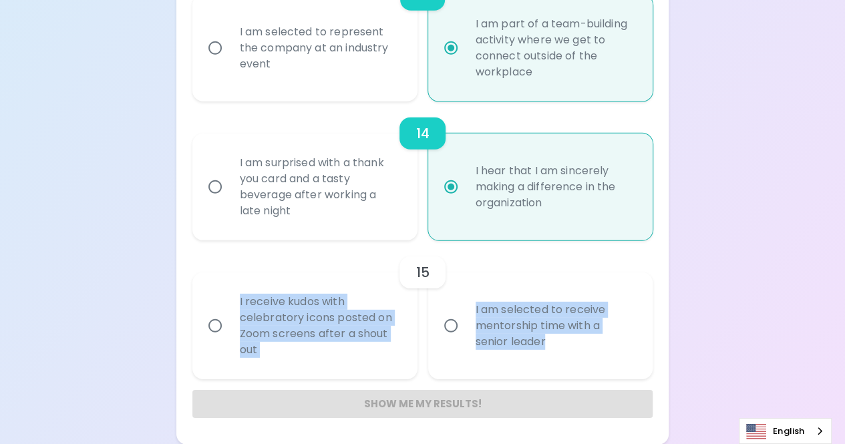
radio input "false"
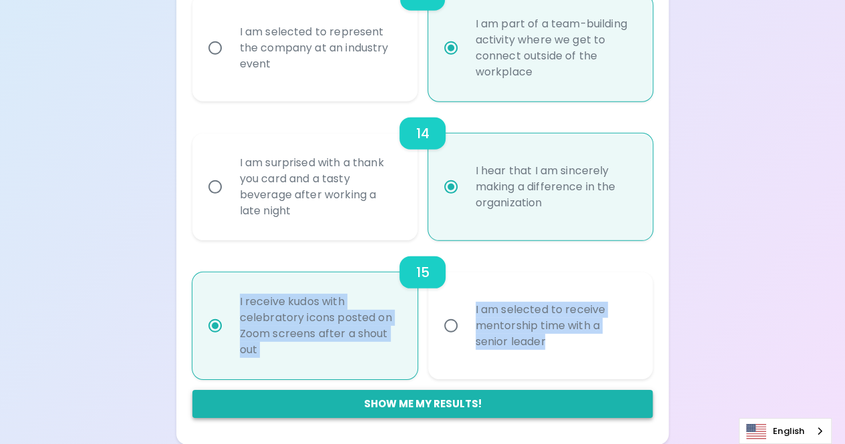
radio input "true"
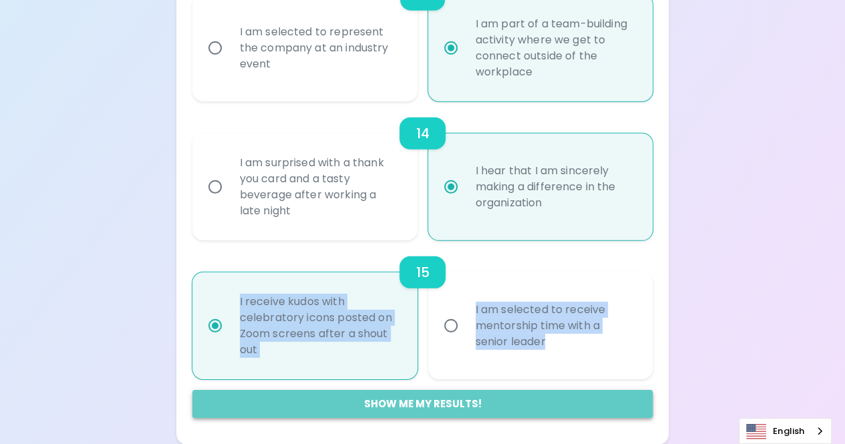
click at [510, 402] on button "Show me my results!" at bounding box center [422, 404] width 461 height 28
radio input "false"
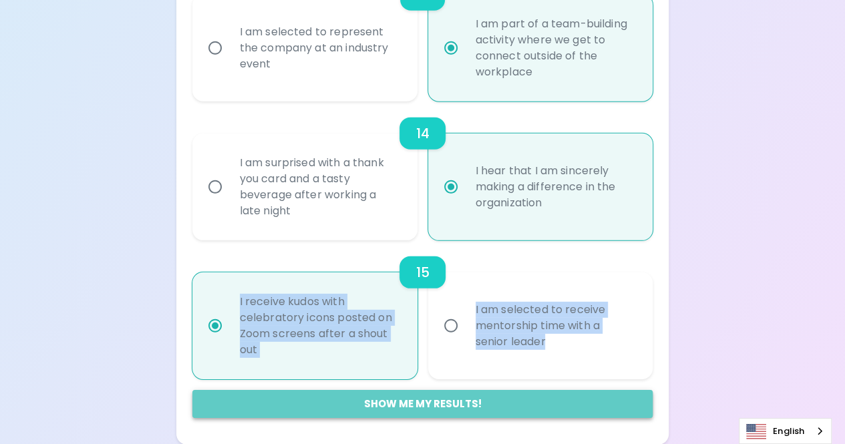
radio input "false"
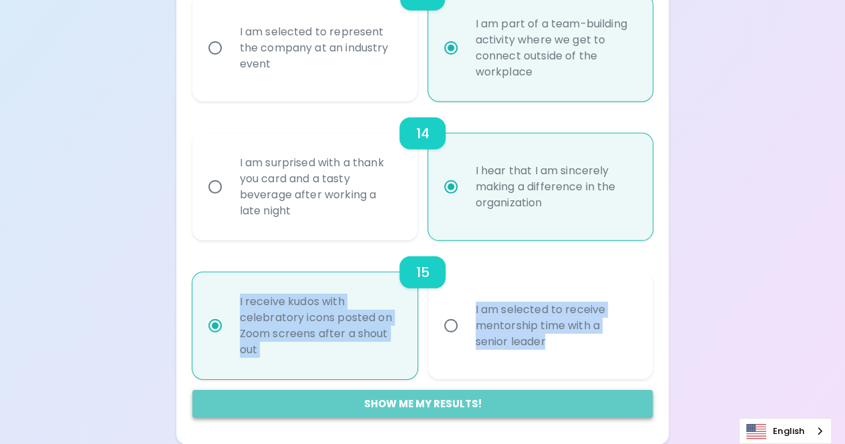
radio input "false"
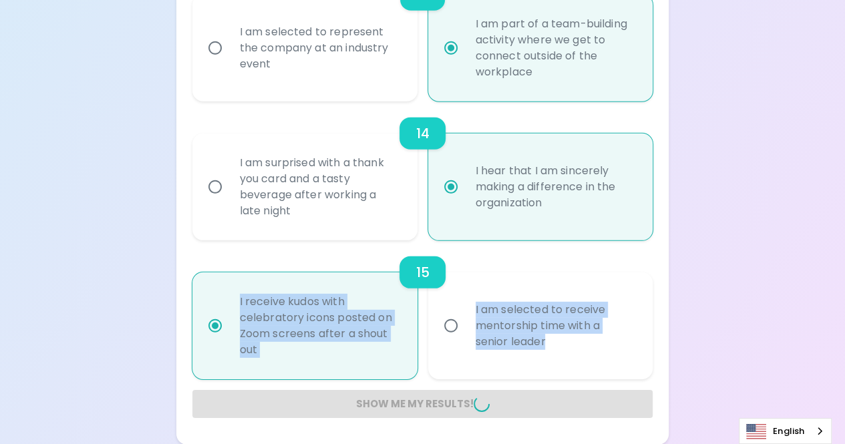
radio input "false"
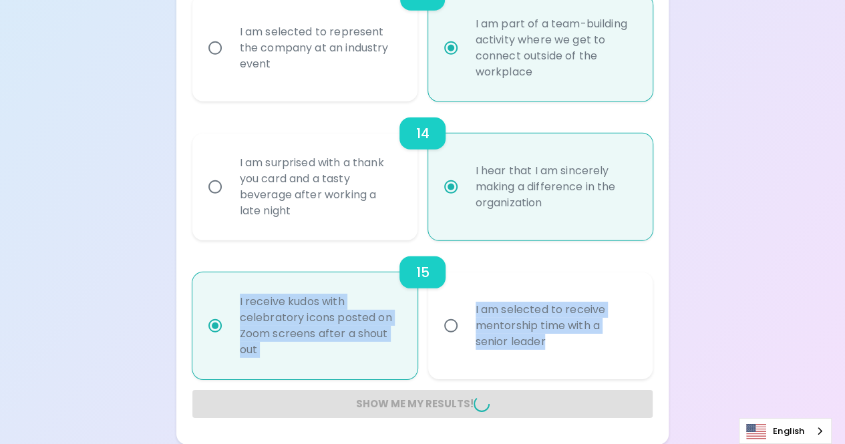
radio input "false"
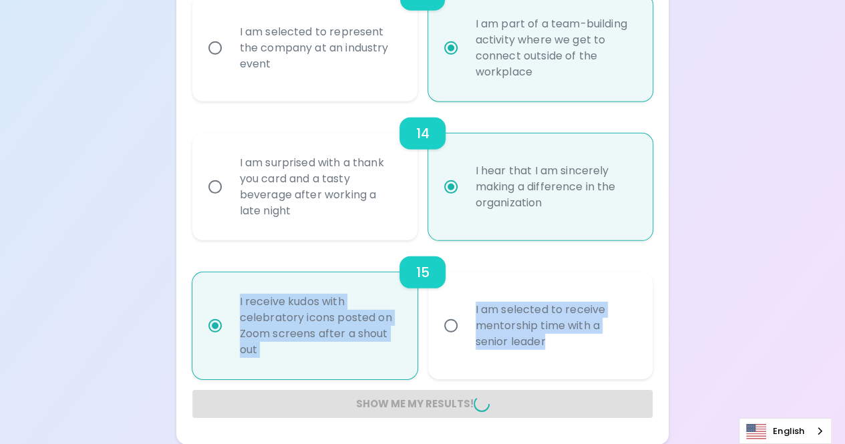
radio input "false"
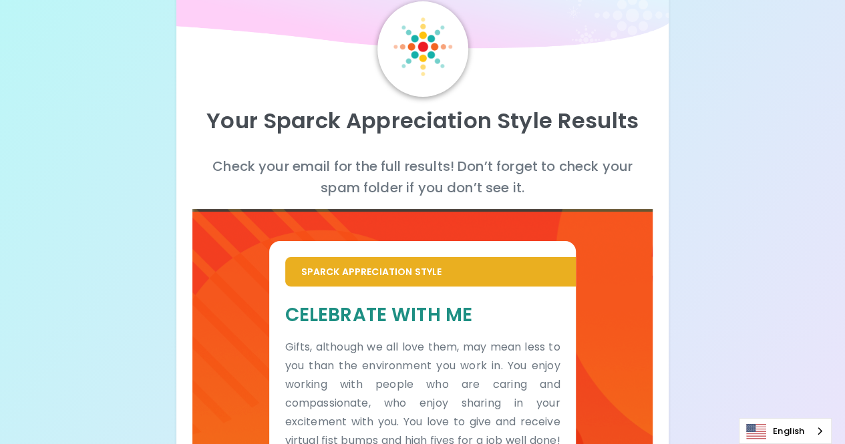
scroll to position [51, 0]
